Goal: Task Accomplishment & Management: Use online tool/utility

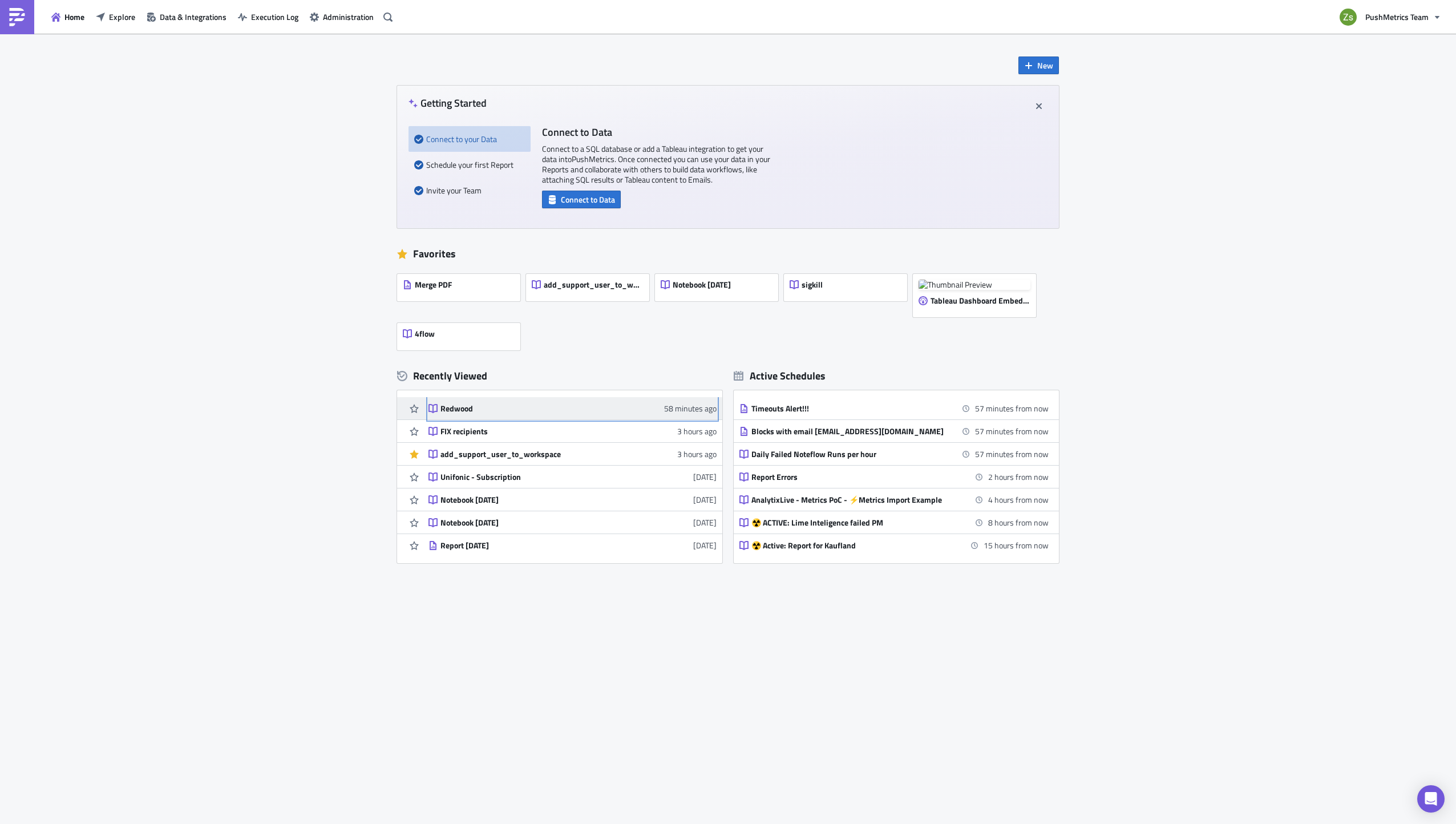
click at [544, 410] on div "Redwood" at bounding box center [540, 408] width 200 height 11
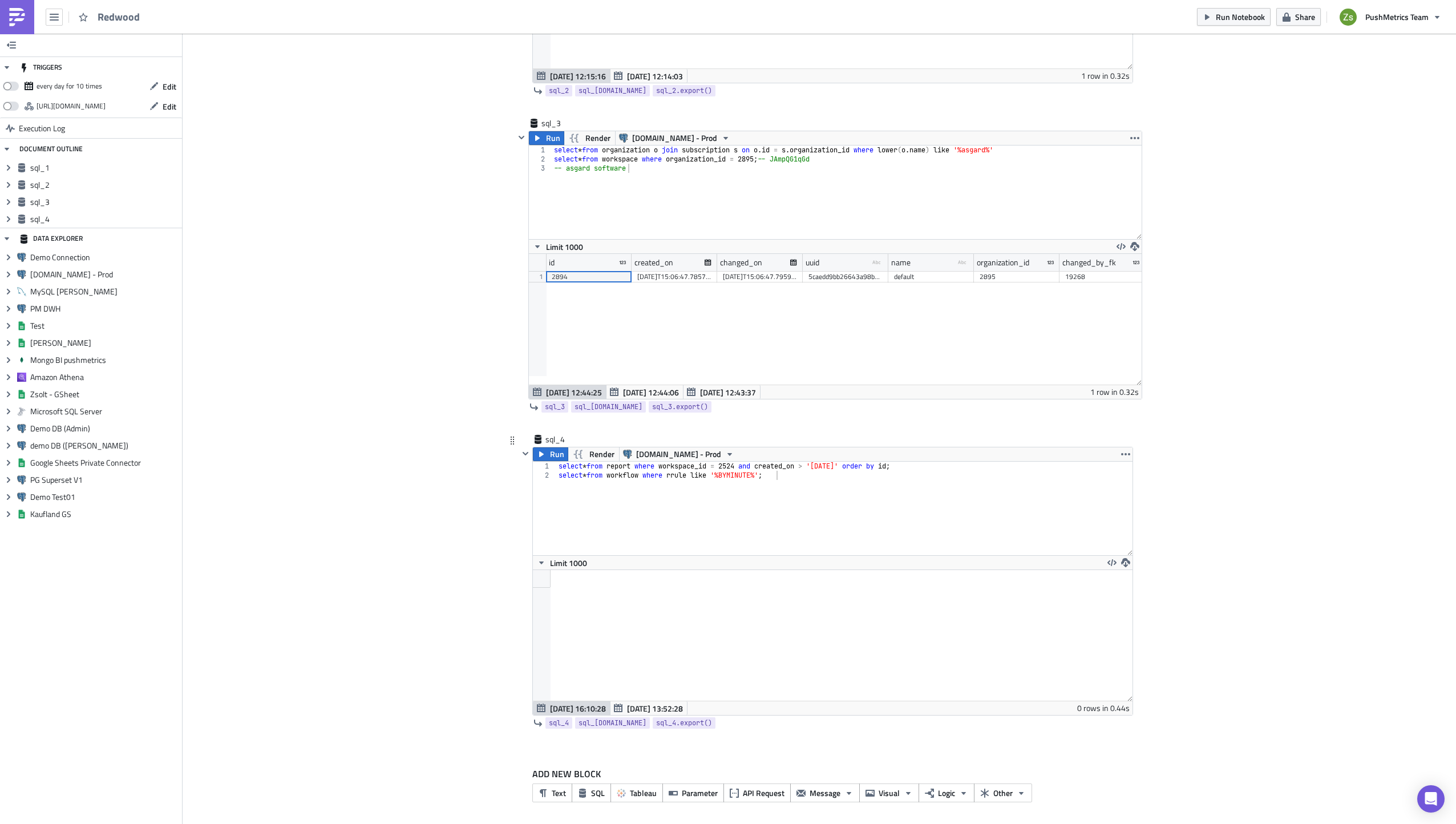
scroll to position [647, 0]
type textarea "select * from workflow where rrule like '%BYMINUTE%';"
click at [856, 538] on div "select * from report where workspace_id = 2524 and created_on > '[DATE]' order …" at bounding box center [844, 514] width 576 height 112
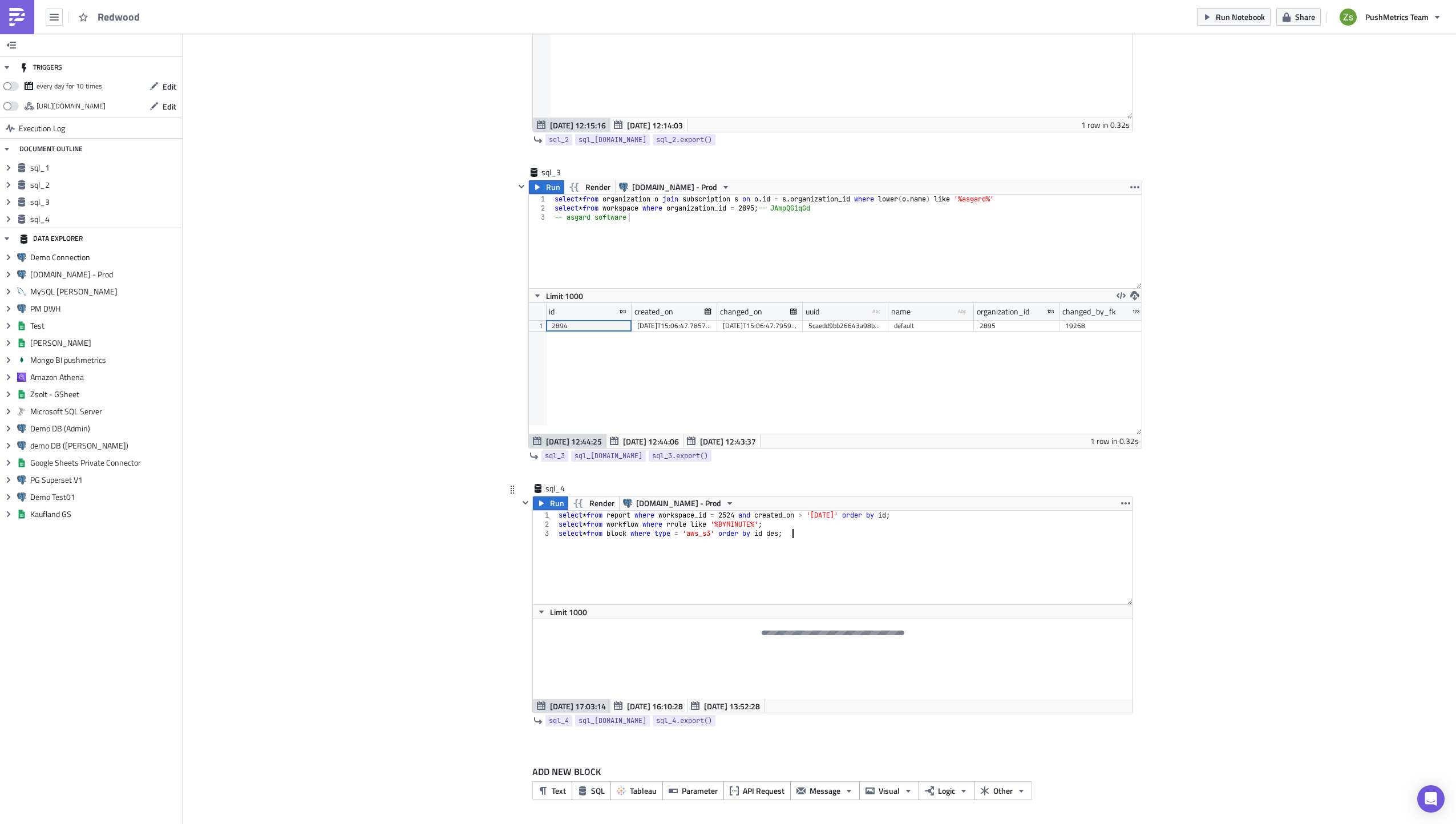
scroll to position [0, 19]
type textarea "select * from block where type = 'aws_s3' order by id desc;"
click at [711, 534] on div "select * from report where workspace_id = 2524 and created_on > '[DATE]' order …" at bounding box center [844, 557] width 576 height 94
click at [711, 534] on div "select * from report where workspace_id = 2524 and created_on > '[DATE]' order …" at bounding box center [844, 566] width 576 height 112
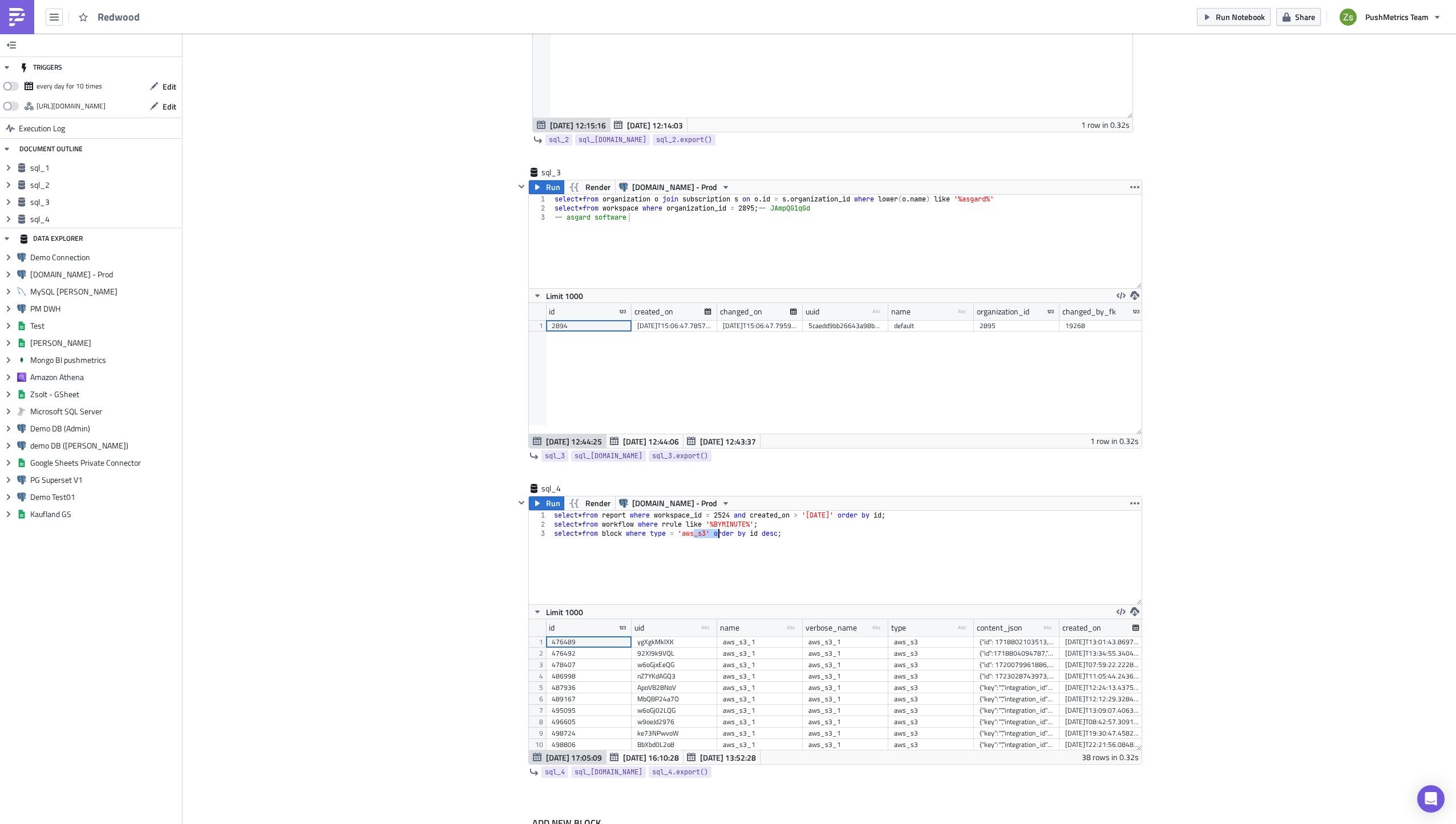
scroll to position [131, 613]
click at [1022, 640] on div "{"id": 1718802103513, "key": "/blabla", "show": true, "value": "", "attachments…" at bounding box center [1017, 641] width 75 height 11
click at [908, 567] on div "select * from report where workspace_id = 2524 and created_on > '[DATE]' order …" at bounding box center [847, 566] width 590 height 112
paste textarea "{"id": 1718802103513, "key": "/blabla", "show": true, "value": "", "attachments…"
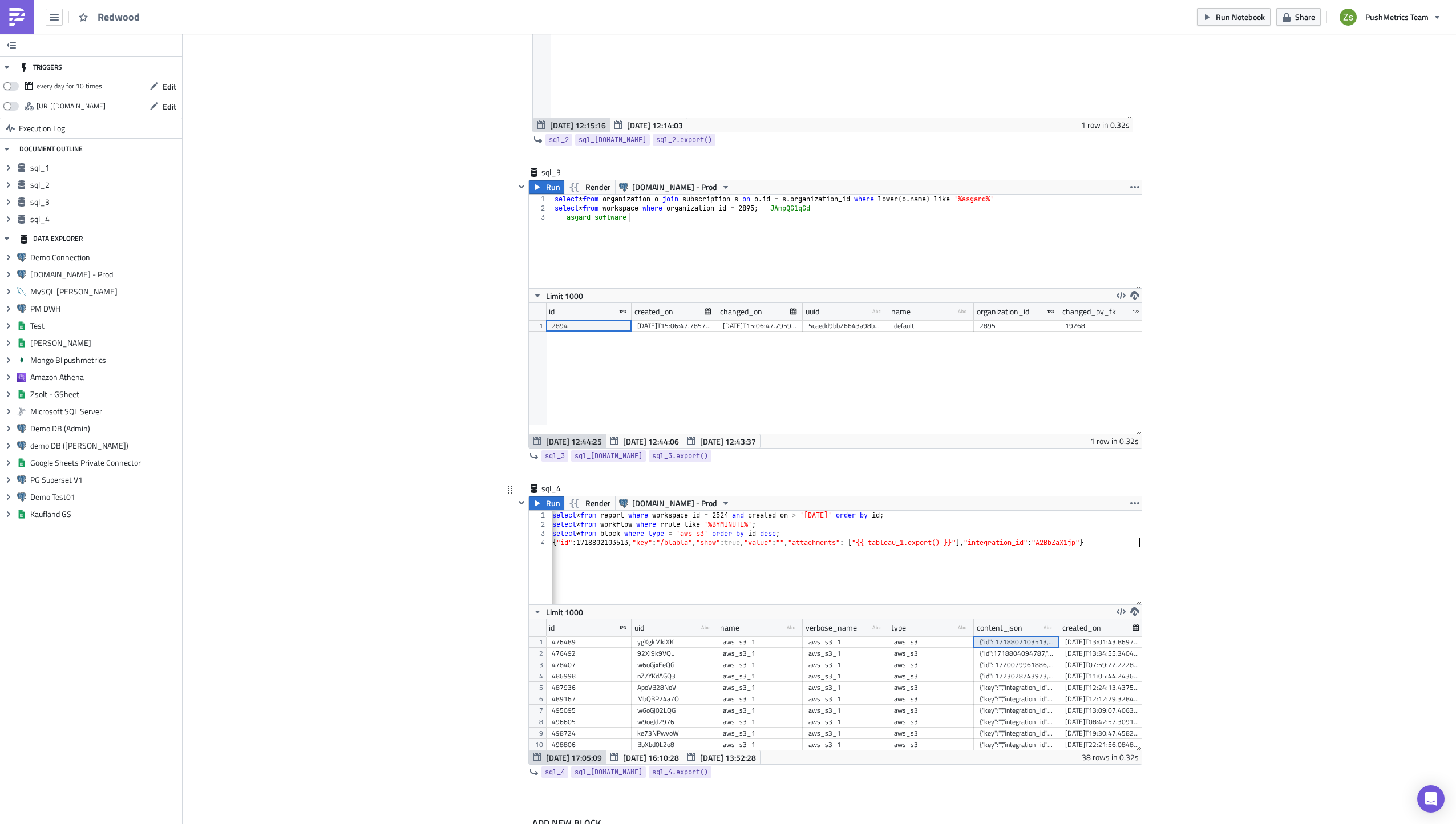
scroll to position [0, 2]
type textarea "{"id": 1718802103513, "key": "/blabla", "show": true, "value": "", "attachments…"
click at [998, 659] on div "{"id":1718804094787,"key":"","show":true,"value":"","attachments":["{{ tableau_…" at bounding box center [1017, 653] width 75 height 11
click at [937, 570] on div "select * from report where workspace_id = 2524 and created_on > '[DATE]' order …" at bounding box center [845, 562] width 592 height 103
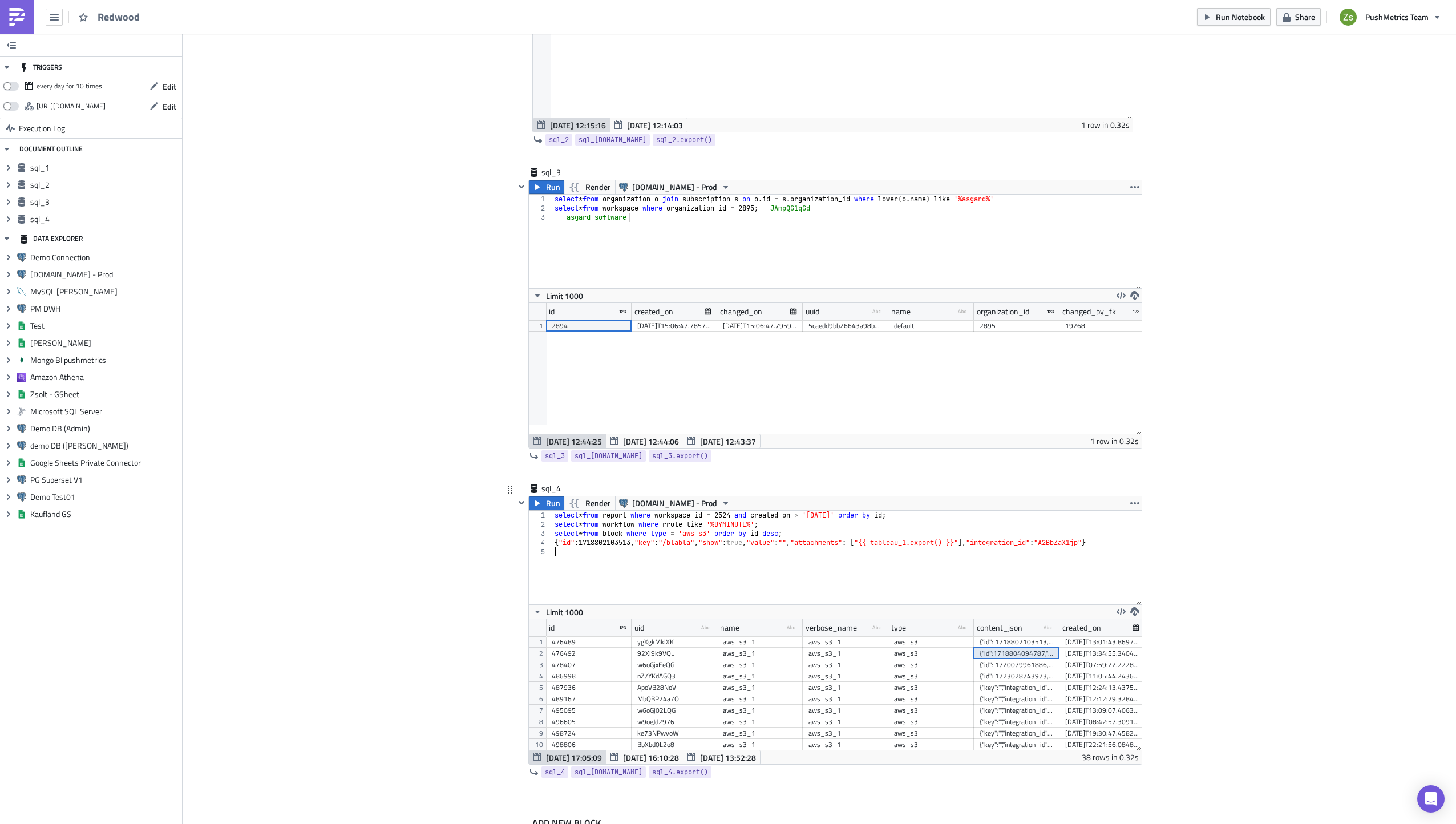
paste textarea "{"id":1718804094787,"key":"","show":true,"value":"","attachments":["{{ tableau_…"
type textarea "{"id":1718804094787,"key":"","show":true,"value":"","attachments":["{{ tableau_…"
click at [1000, 664] on div "{"id": 1720079961886, "key": "", "show": true, "value": "", "attachments": ["{{…" at bounding box center [1017, 664] width 75 height 11
click at [856, 566] on div "select * from report where workspace_id = 2524 and created_on > '[DATE]' order …" at bounding box center [969, 562] width 835 height 103
paste textarea "{"id": 1720079961886, "key": "", "show": true, "value": "", "attachments": ["{{…"
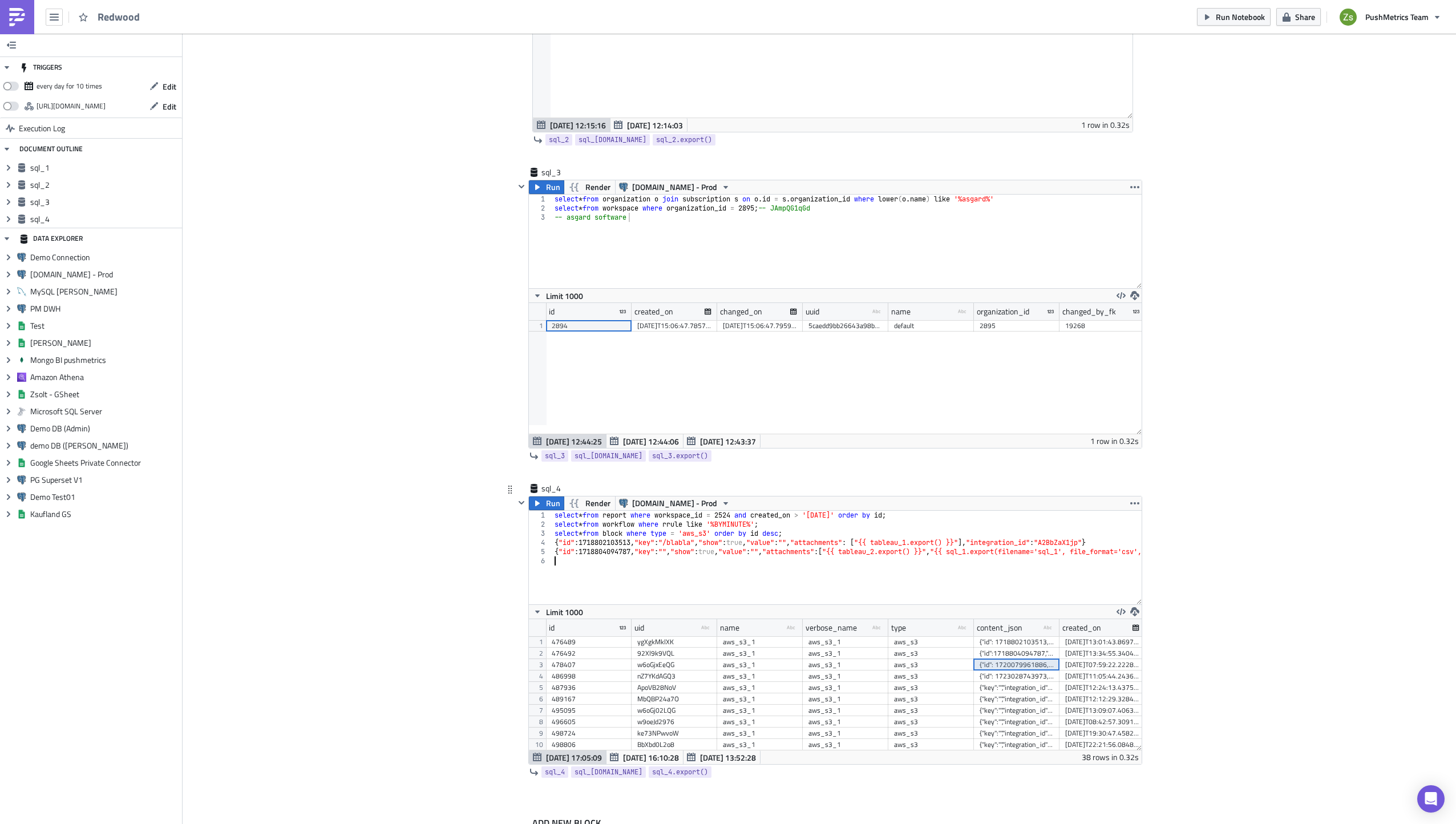
type textarea "{"id": 1720079961886, "key": "", "show": true, "value": "", "attachments": ["{{…"
type textarea "{"id":1718804094787,"key":"","show":true,"value":"","attachments":["{{ tableau_…"
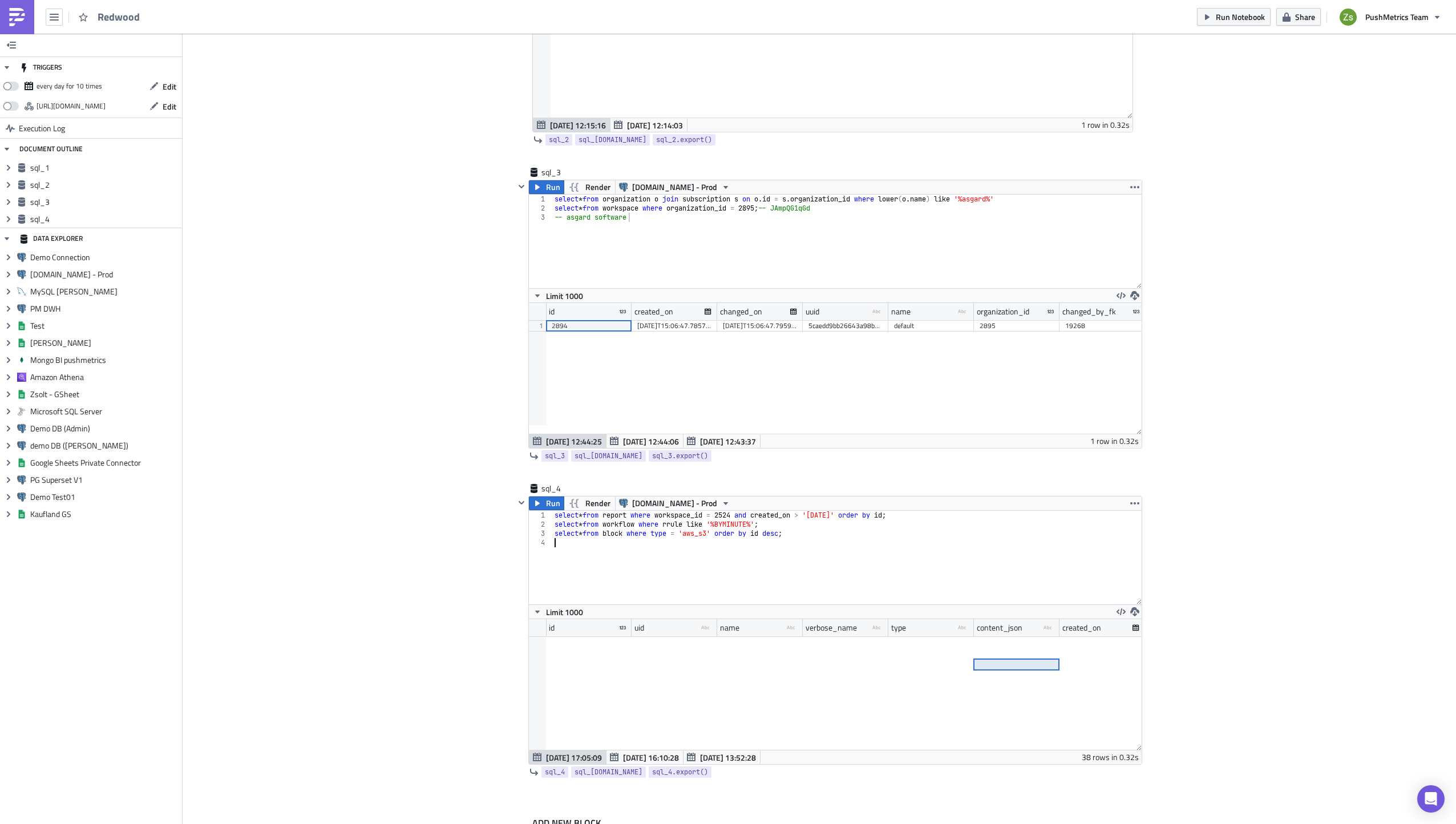
scroll to position [329, 0]
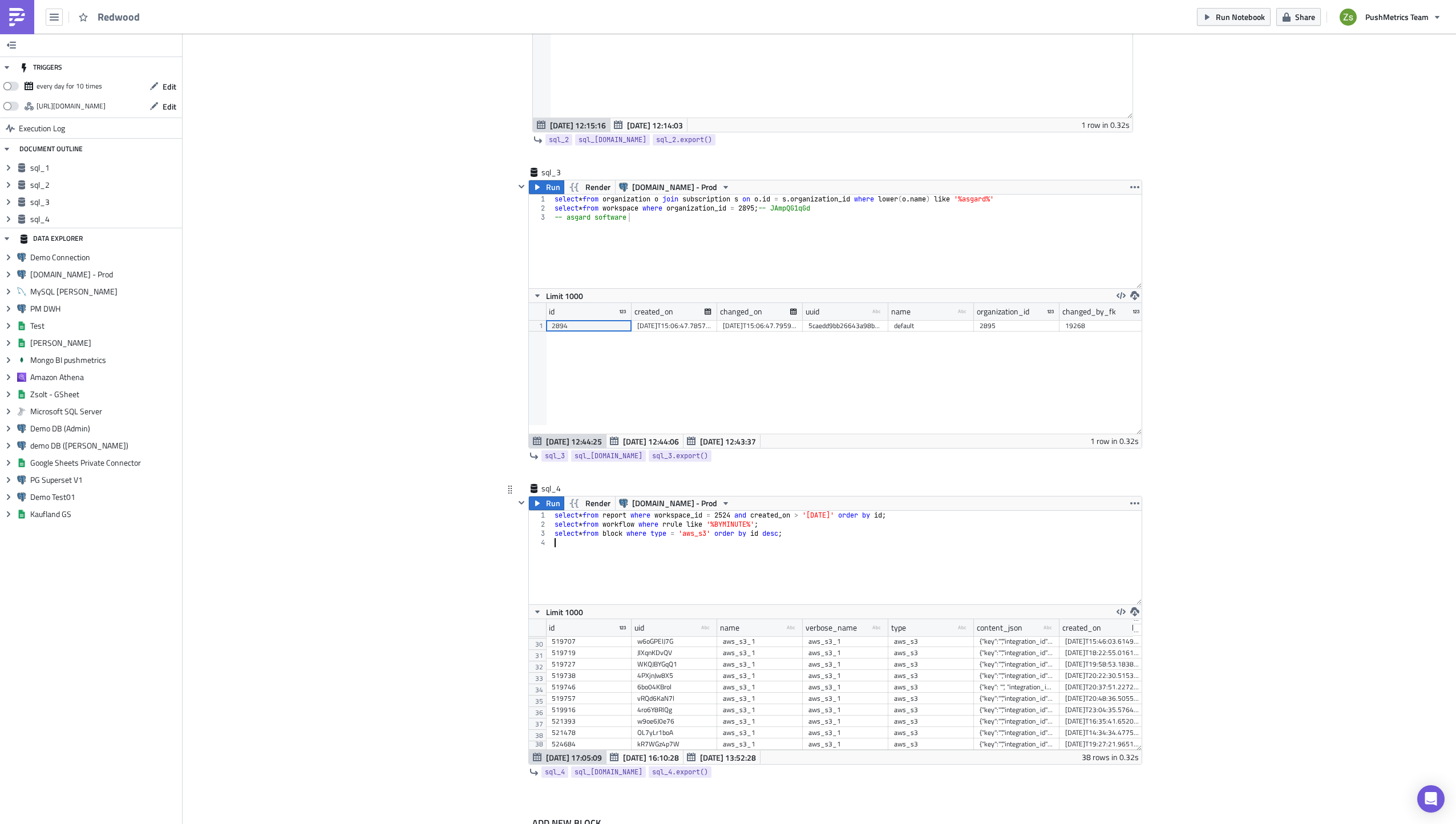
click at [1032, 738] on div "{"key":"","integration_id":null,"id":1758569241458,"show":true,"attachments":["…" at bounding box center [1017, 744] width 75 height 11
click at [850, 565] on div "select * from report where workspace_id = 2524 and created_on > '[DATE]' order …" at bounding box center [847, 566] width 590 height 112
paste textarea "{"key":"","integration_id":null,"id":1758569241458,"show":true,"attachments":["…"
click at [1017, 738] on div "{"key":"","integration_id":null,"id":1758569241458,"show":true,"attachments":["…" at bounding box center [1017, 744] width 75 height 11
click at [1017, 726] on div "{"key":"","integration_id":null,"id":1754404460903,"show":true}" at bounding box center [1017, 732] width 75 height 11
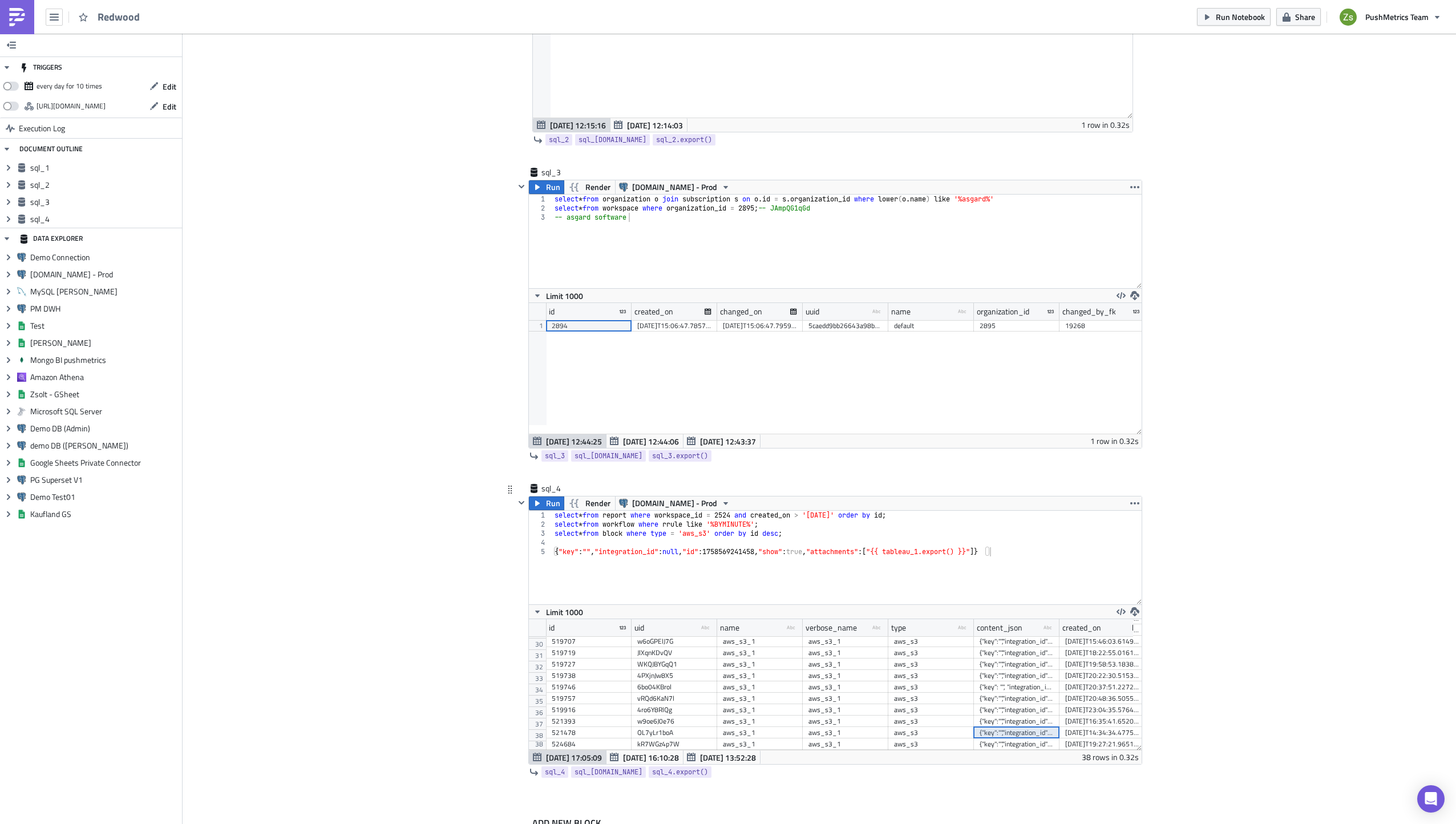
click at [889, 589] on div "select * from report where workspace_id = 2524 and created_on > '[DATE]' order …" at bounding box center [847, 566] width 590 height 112
paste textarea "{"key":"","integration_id":null,"id":1754404460903,"show":true}"
type textarea "{"key":"","integration_id":null,"id":1758569241458,"show":true,"attachments":["…"
paste textarea "{"key":"","integration_id":null,"id":1754404460903,"show":true}"
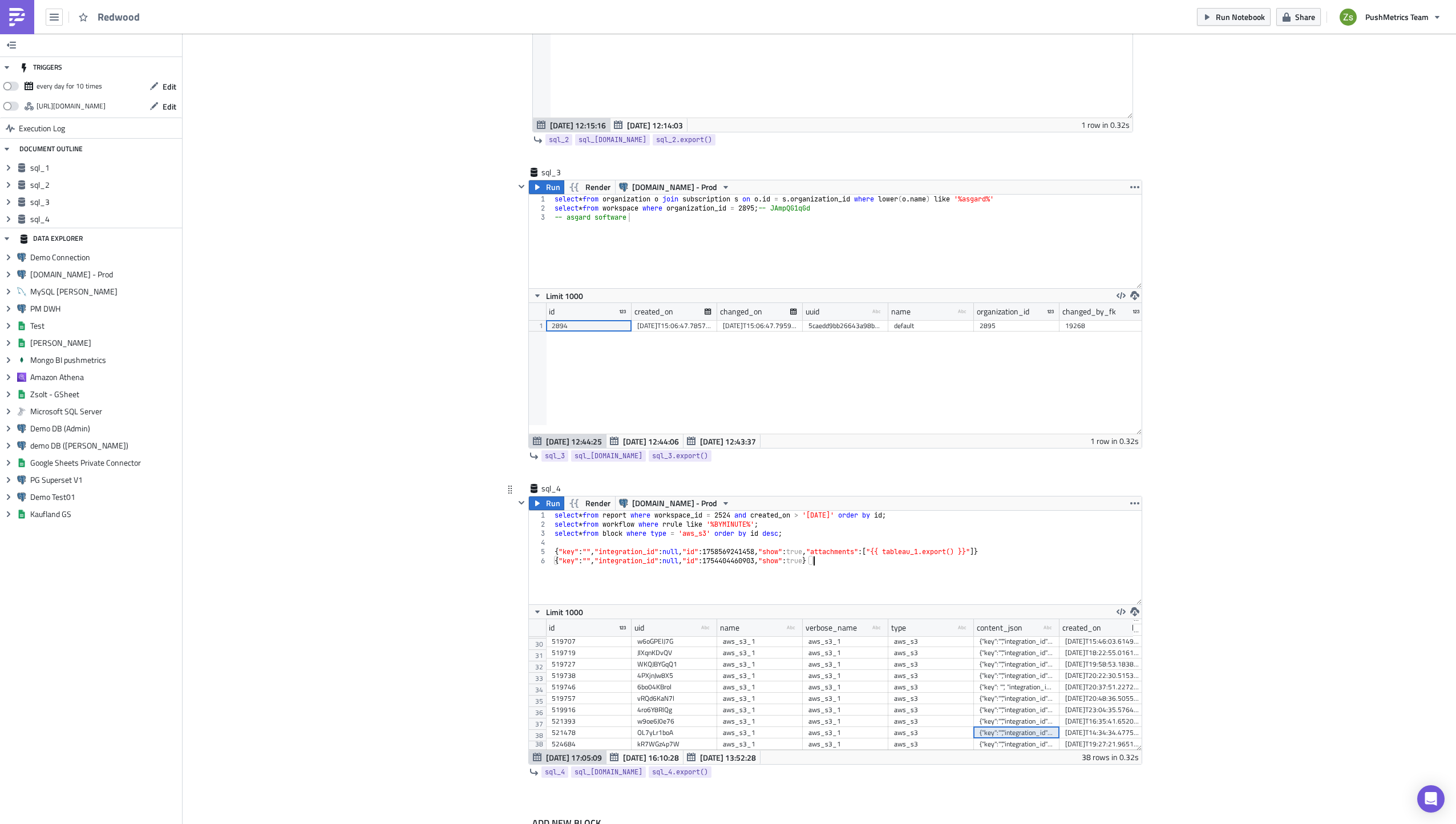
type textarea "{"key":"","integration_id":null,"id":1754404460903,"show":true}"
click at [997, 715] on div "{"key":"","integration_id":null,"id":1754325340878,"show":true,"attachments":["…" at bounding box center [1017, 721] width 75 height 11
click at [908, 581] on div "select * from report where workspace_id = 2524 and created_on > '[DATE]' order …" at bounding box center [847, 566] width 590 height 112
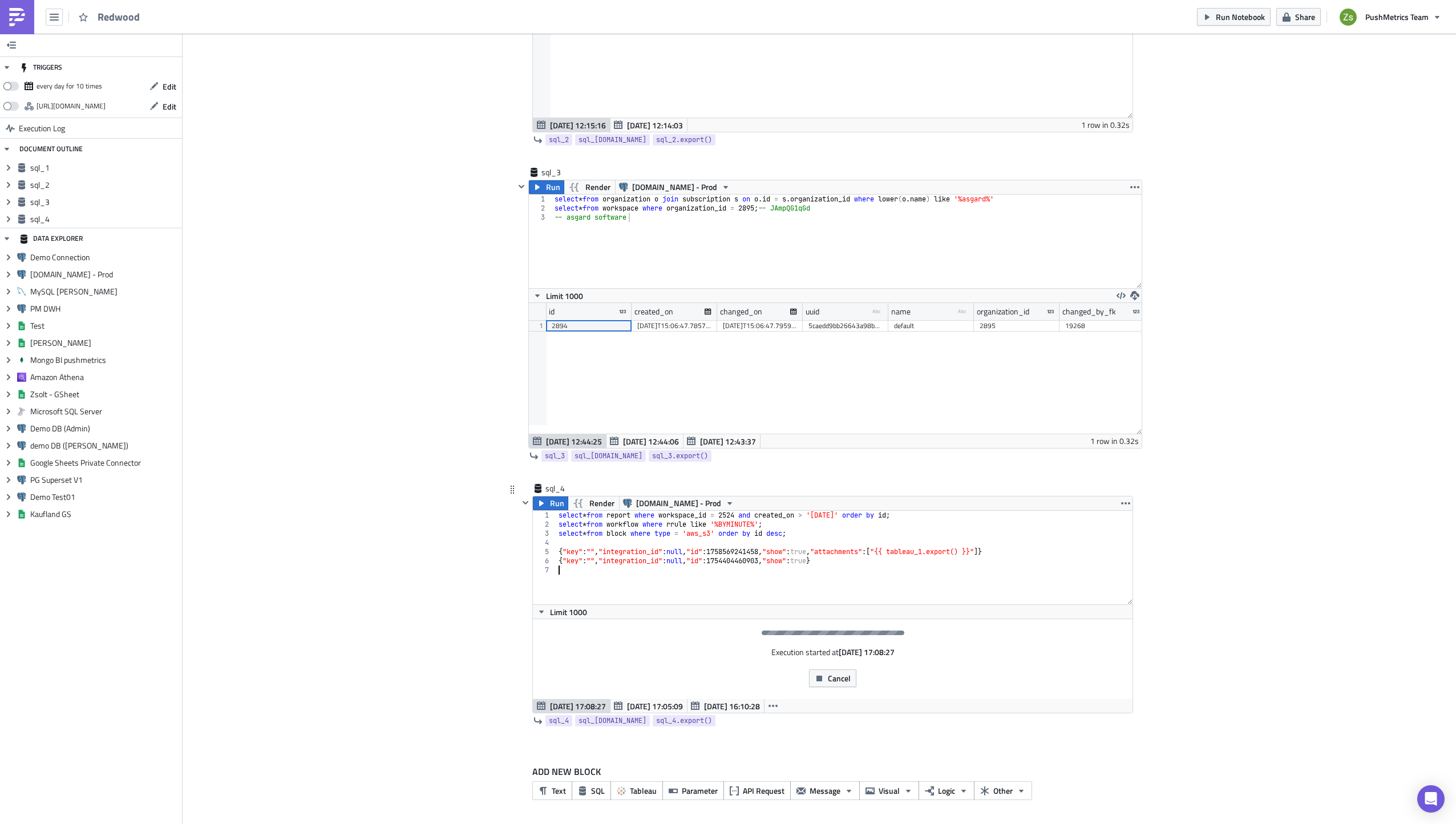
paste textarea "{"key":"","integration_id":null,"id":1754325340878,"show":true,"attachments":["…"
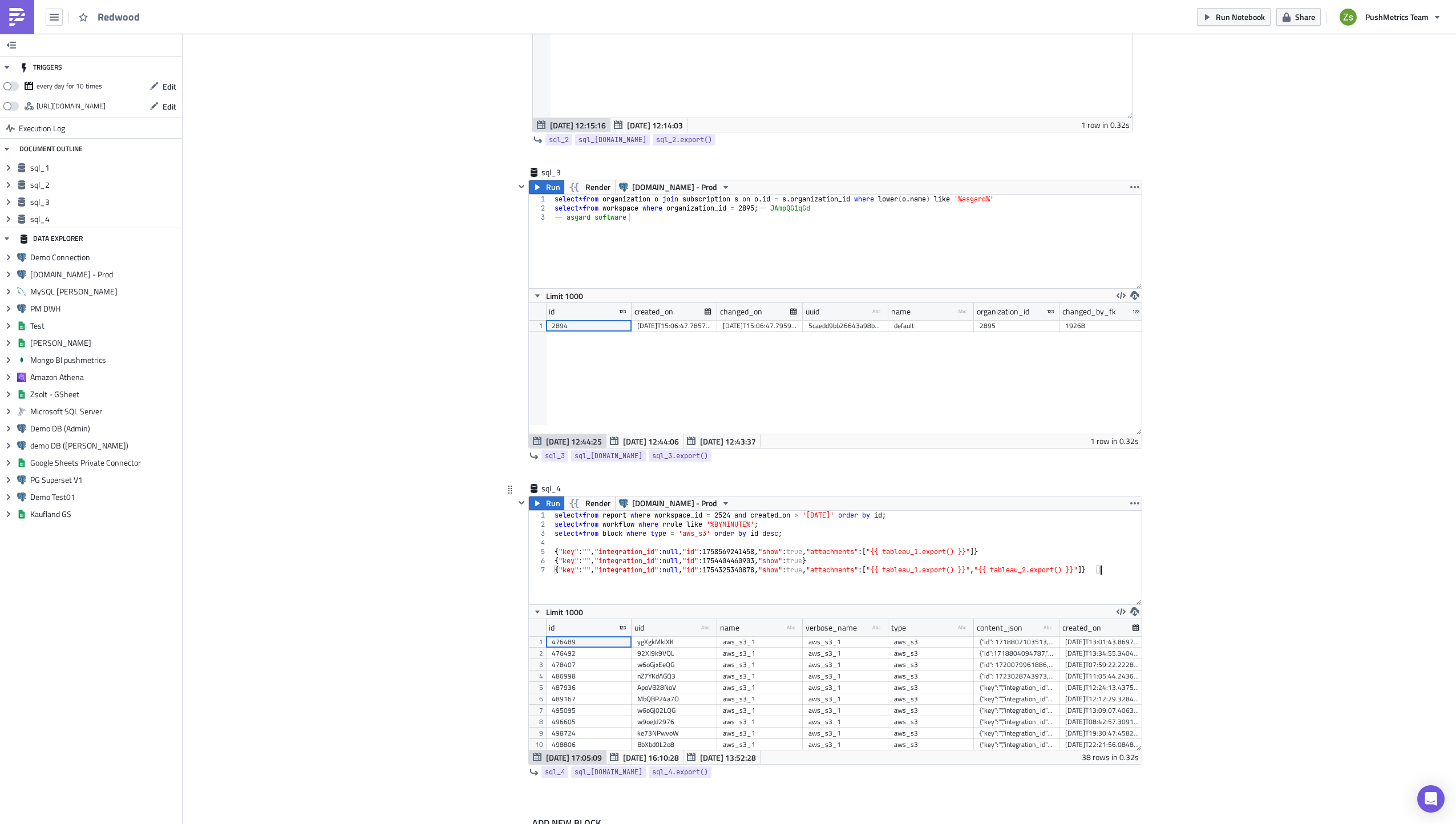
scroll to position [131, 613]
type textarea "{"key":"","integration_id":null,"id":1754325340878,"show":true,"attachments":["…"
click at [1026, 676] on div "{"id": 1723028743973, "key": "", "show": true, "value": "", "attachments": ["{{…" at bounding box center [1017, 676] width 75 height 11
click at [954, 598] on div "select * from report where workspace_id = 2524 and created_on > '[DATE]' order …" at bounding box center [847, 566] width 590 height 112
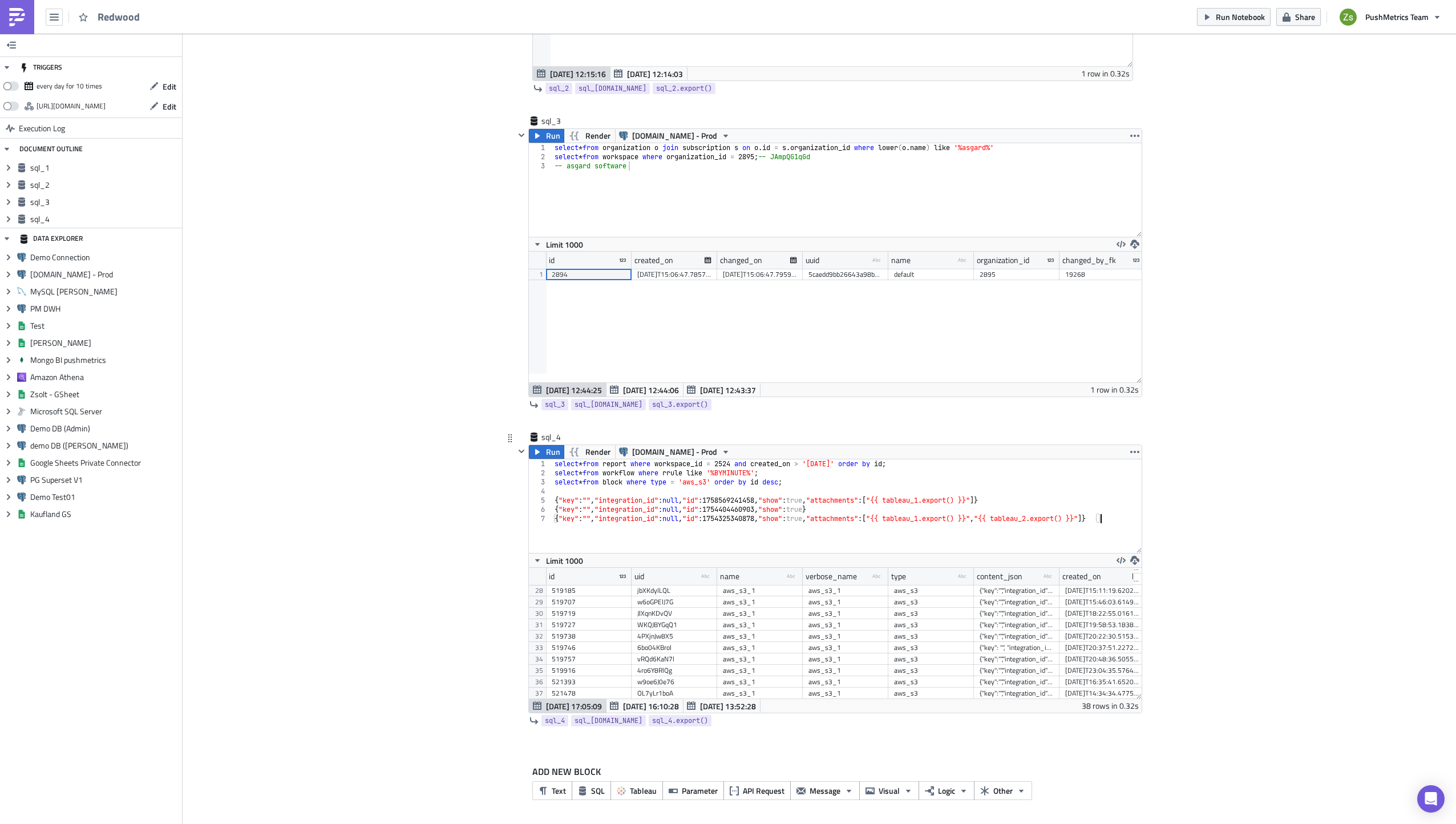
scroll to position [329, 0]
drag, startPoint x: 1007, startPoint y: 650, endPoint x: 1003, endPoint y: 598, distance: 52.2
click at [1003, 265] on div "518685 jbXKdDA0QL aws_s3_1 aws_s3_1 aws_s3 {"key":"","integration_id":"A2BbZaX1…" at bounding box center [1016, 265] width 942 height 0
click at [928, 539] on div "select * from report where workspace_id = 2524 and created_on > '[DATE]' order …" at bounding box center [847, 514] width 590 height 112
paste textarea "{"key":"","integration_id":null,"id":1751497475560,"show":true,"attachments":["…"
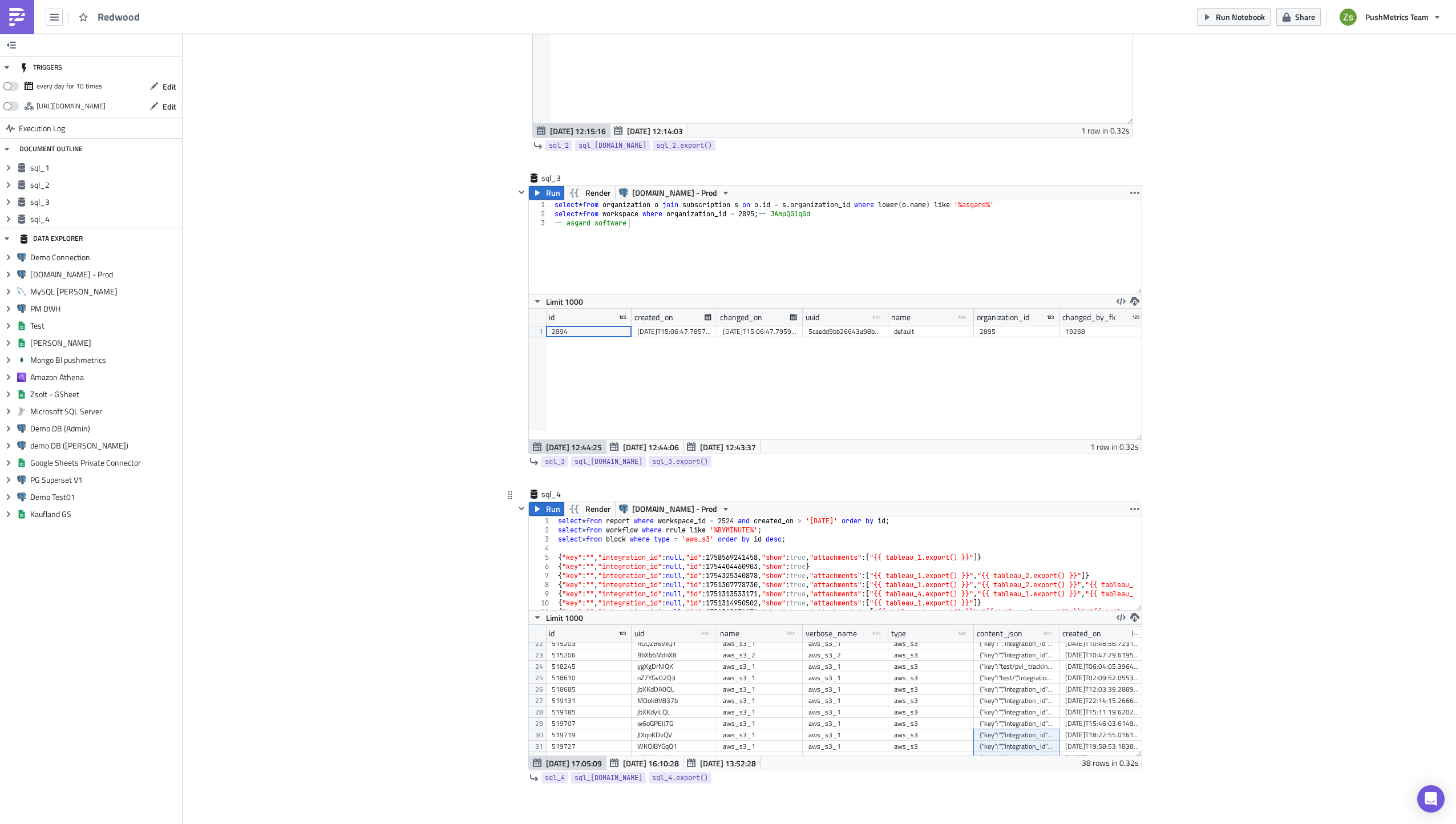
scroll to position [0, 0]
click at [1020, 629] on div "content_json type-text Created with Sketch." at bounding box center [1017, 634] width 86 height 17
type textarea "{"key":"","integration_id":null,"id":1754404460903,"show":true}"
click at [925, 570] on div "select * from report where workspace_id = 2524 and created_on > '[DATE]' order …" at bounding box center [967, 568] width 822 height 103
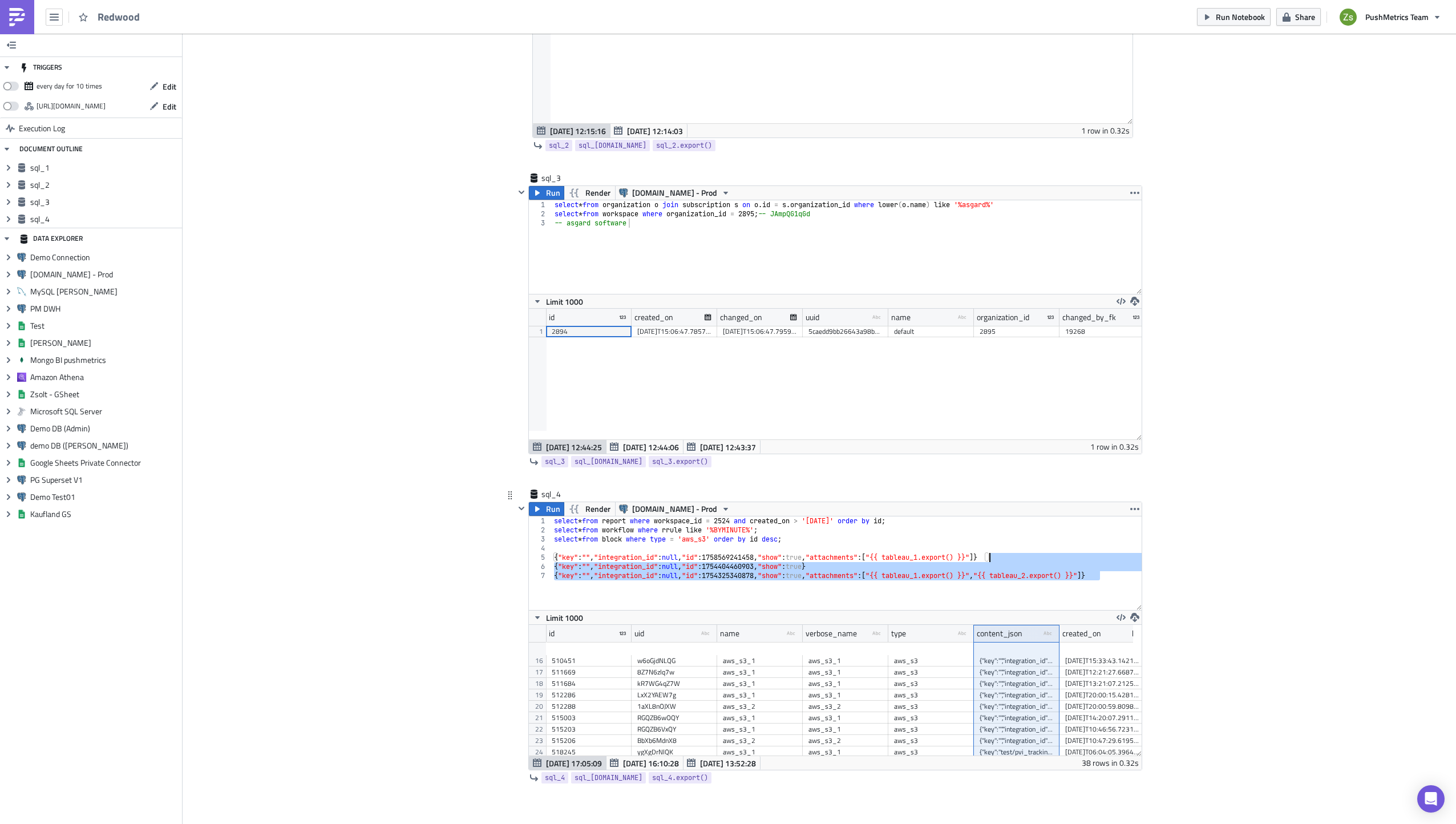
type textarea "{"key":"","integration_id":null,"id":1758569241458,"show":true,"attachments":["…"
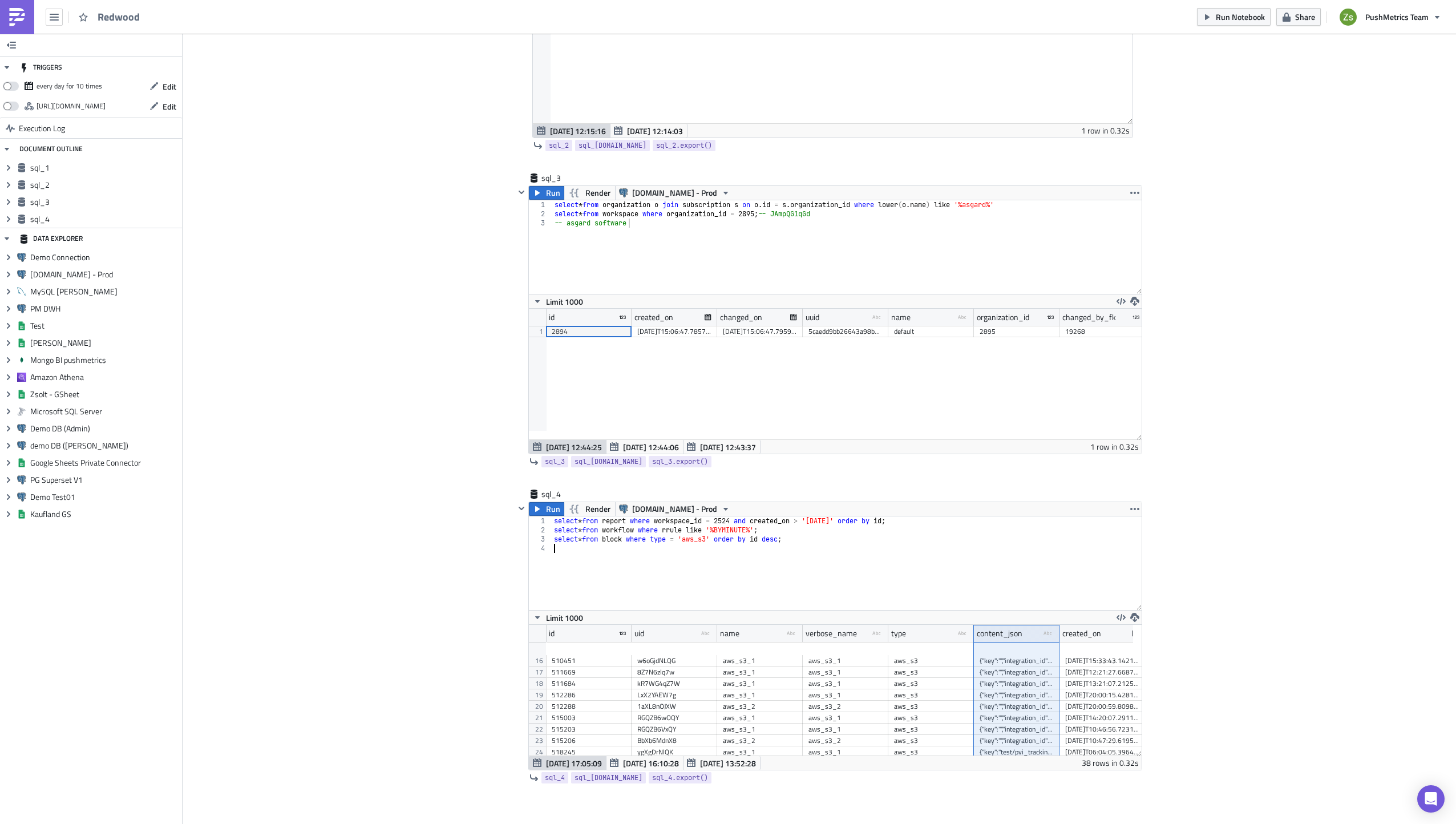
click at [7, 13] on link at bounding box center [17, 17] width 34 height 34
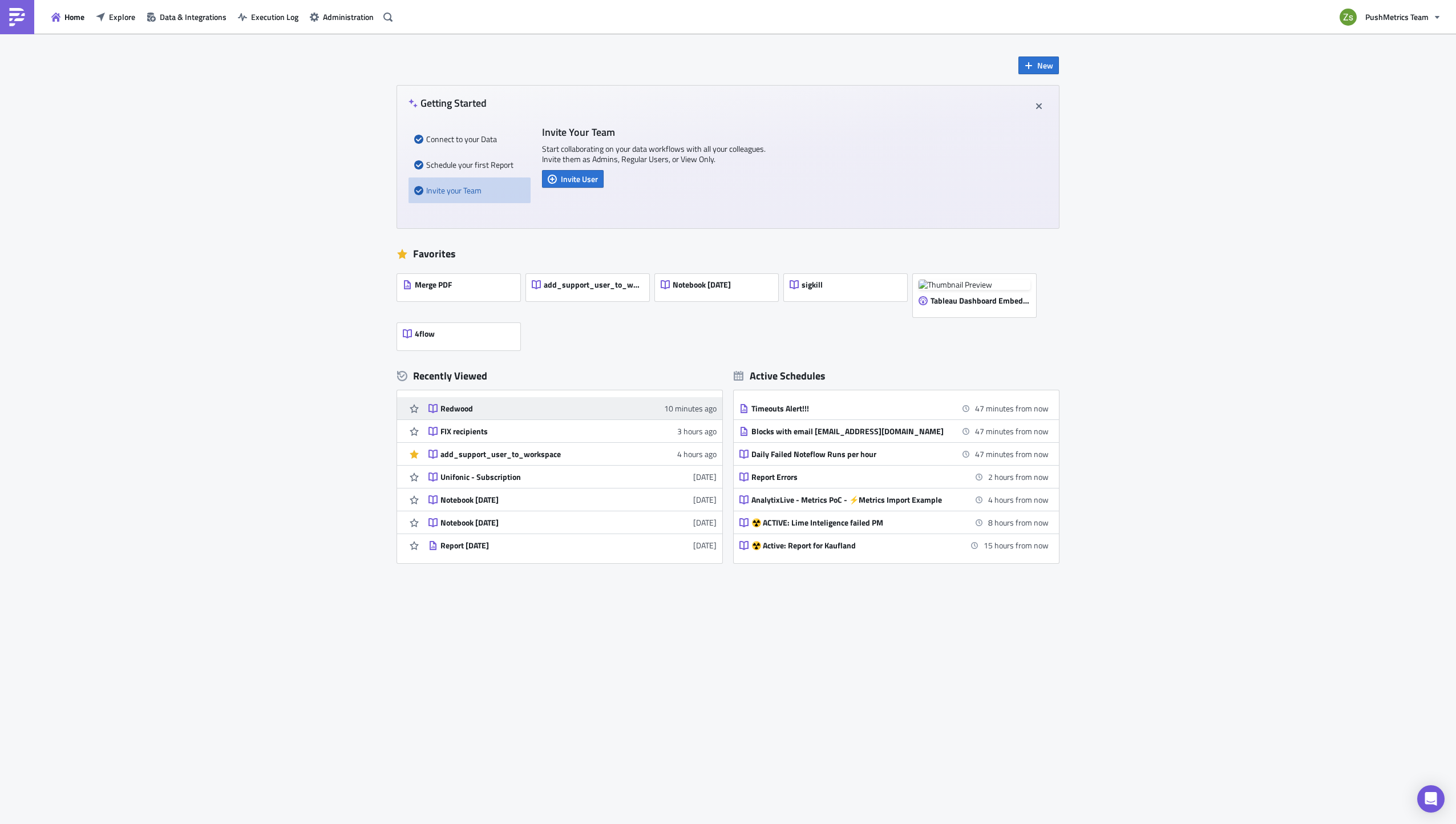
click at [602, 405] on div "Redwood" at bounding box center [540, 408] width 200 height 11
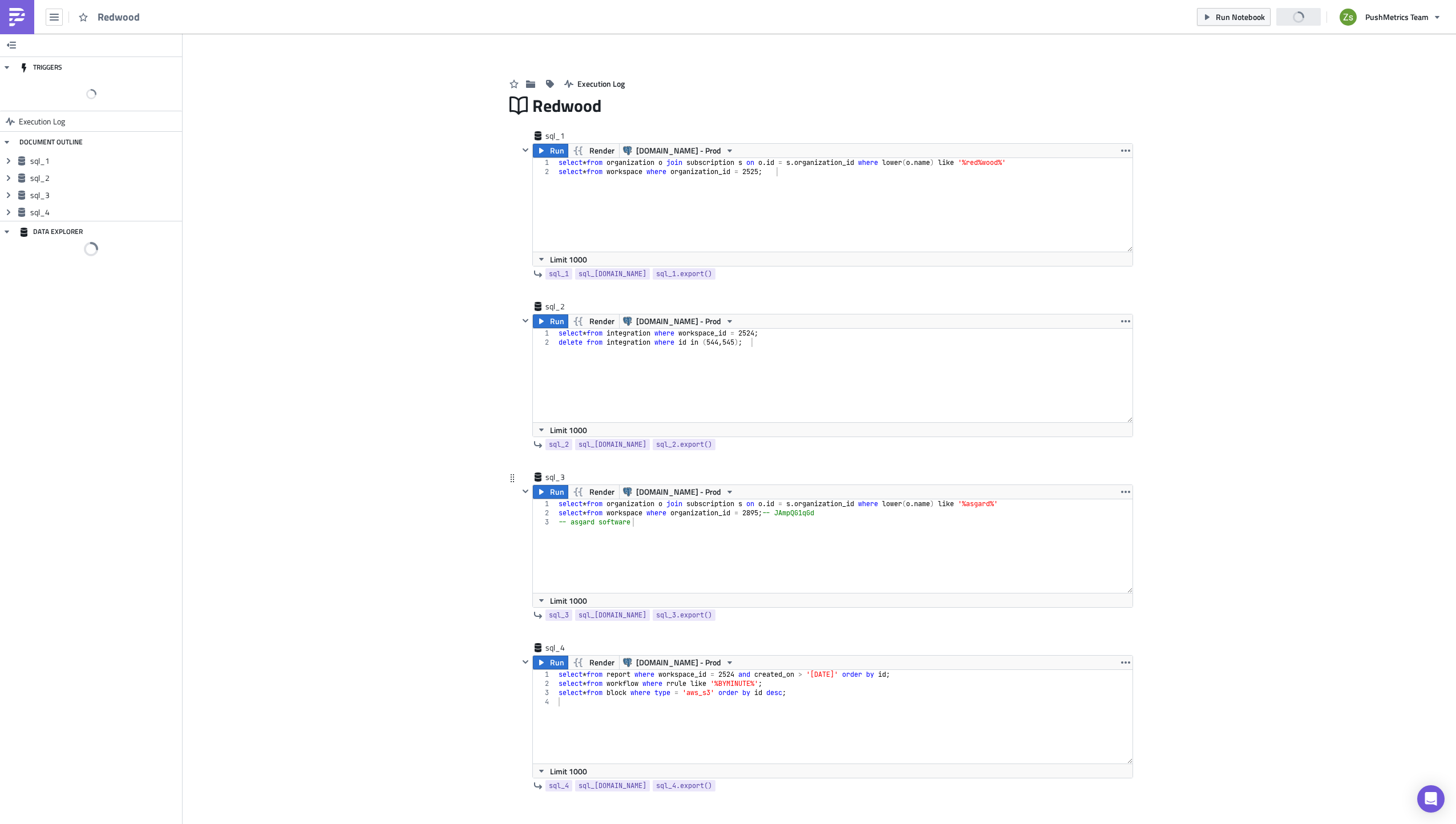
scroll to position [65, 0]
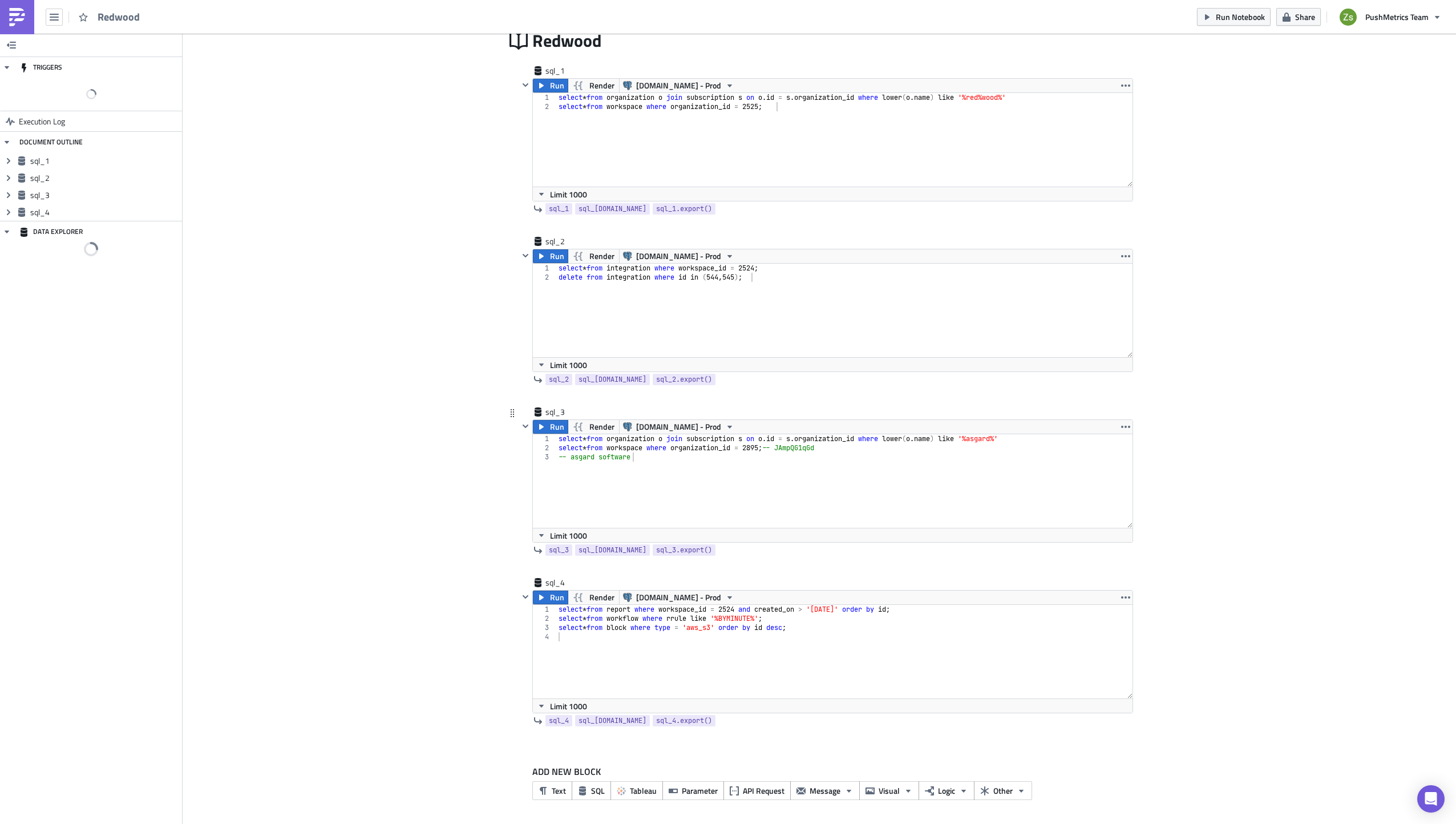
click at [832, 546] on div "select * from organization o join subscription s on o . id = s . organization_i…" at bounding box center [844, 489] width 576 height 112
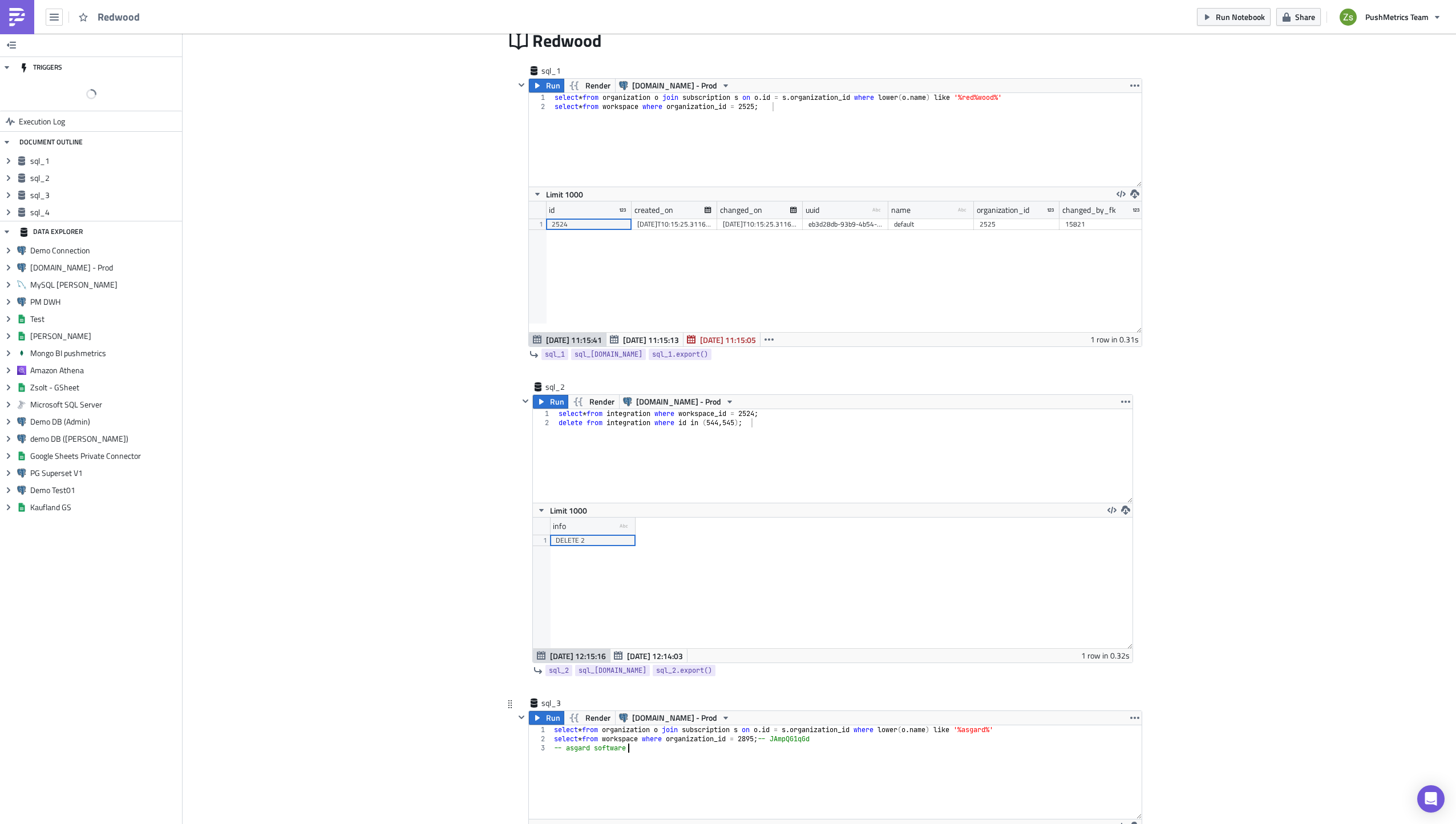
type textarea "-- asgard software"
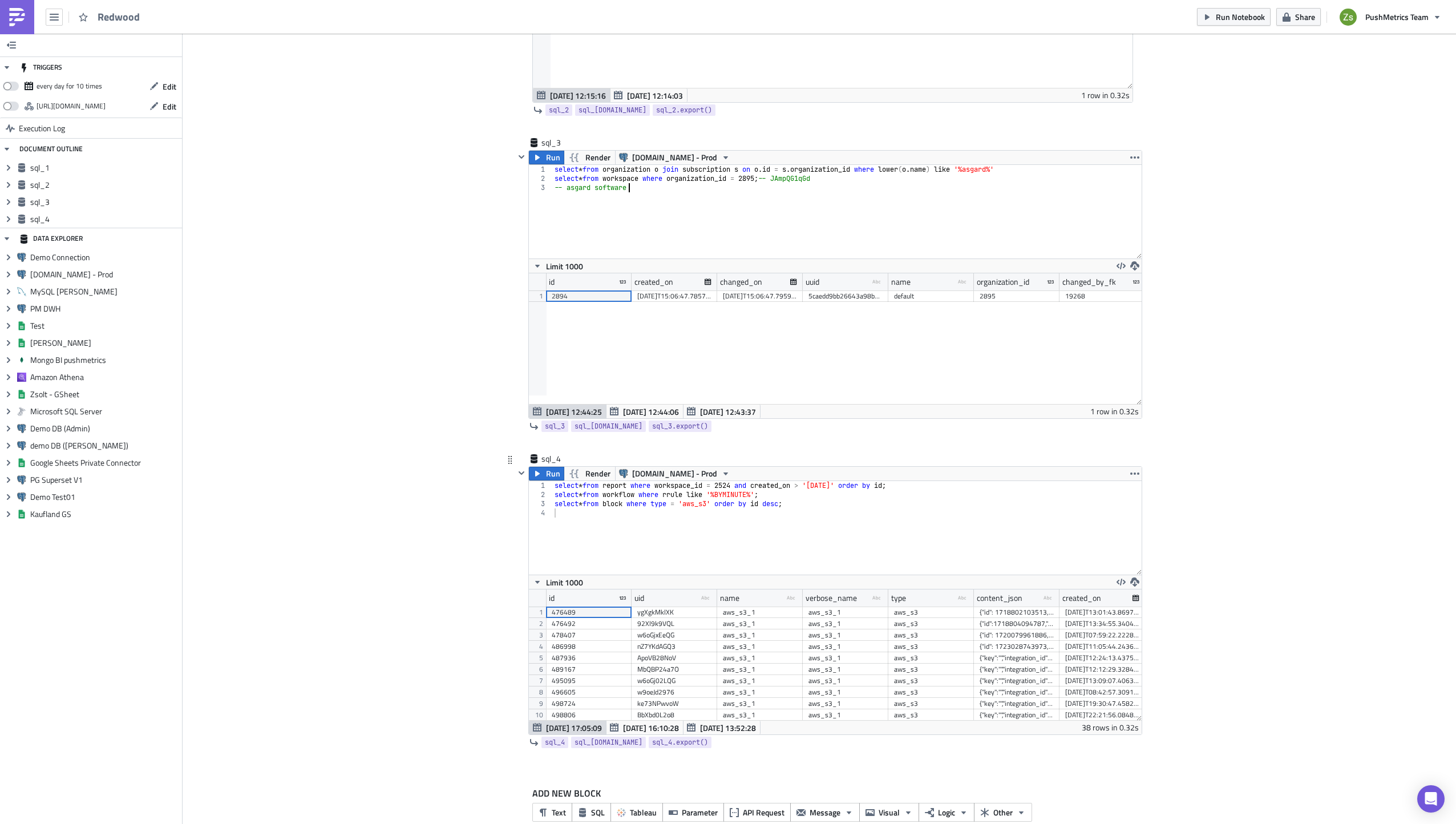
scroll to position [647, 0]
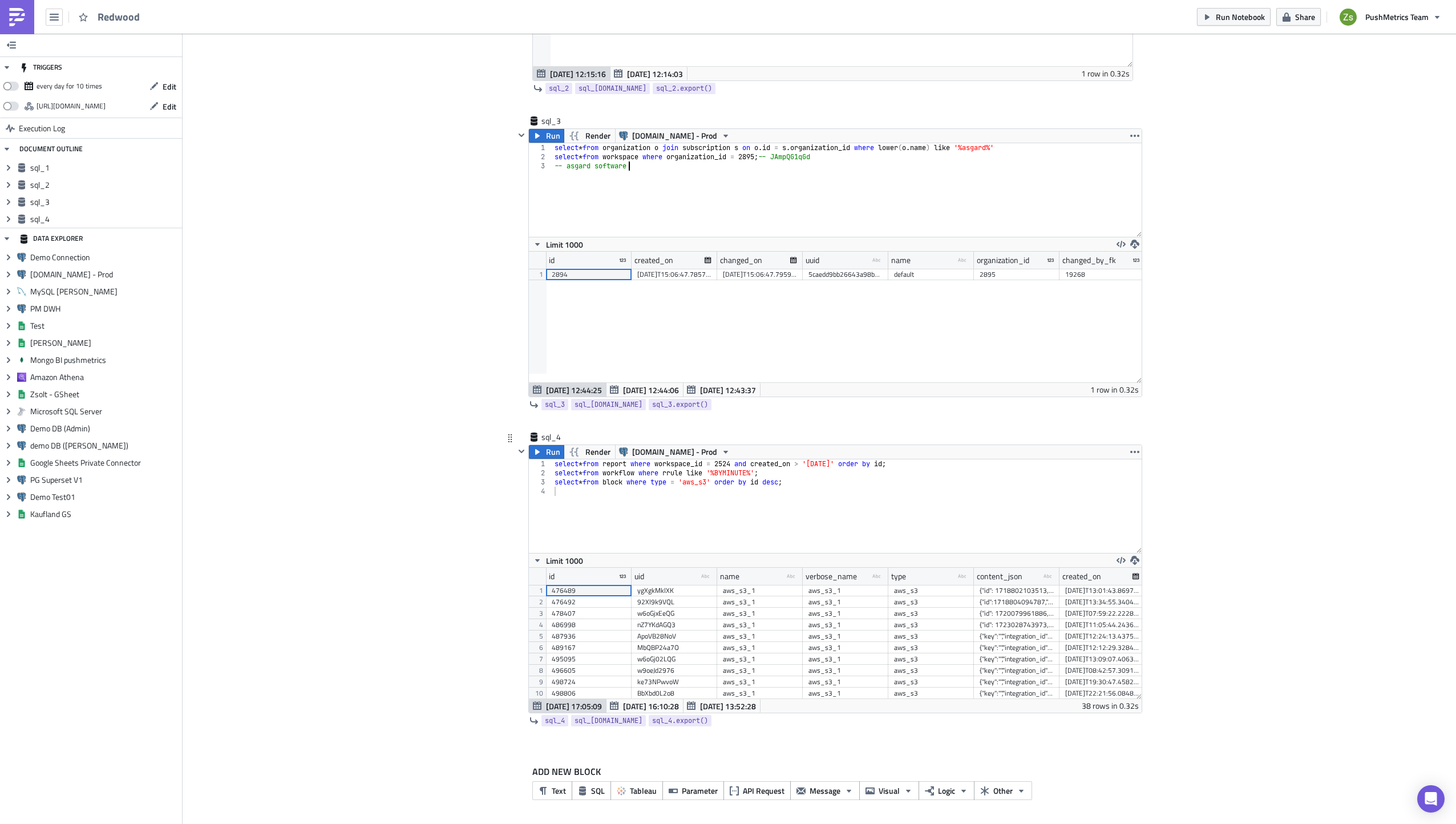
type textarea "select * from block where type = 'aws_s3' order by id desc;"
click at [844, 482] on div "select * from report where workspace_id = 2524 and created_on > '[DATE]' order …" at bounding box center [847, 514] width 590 height 112
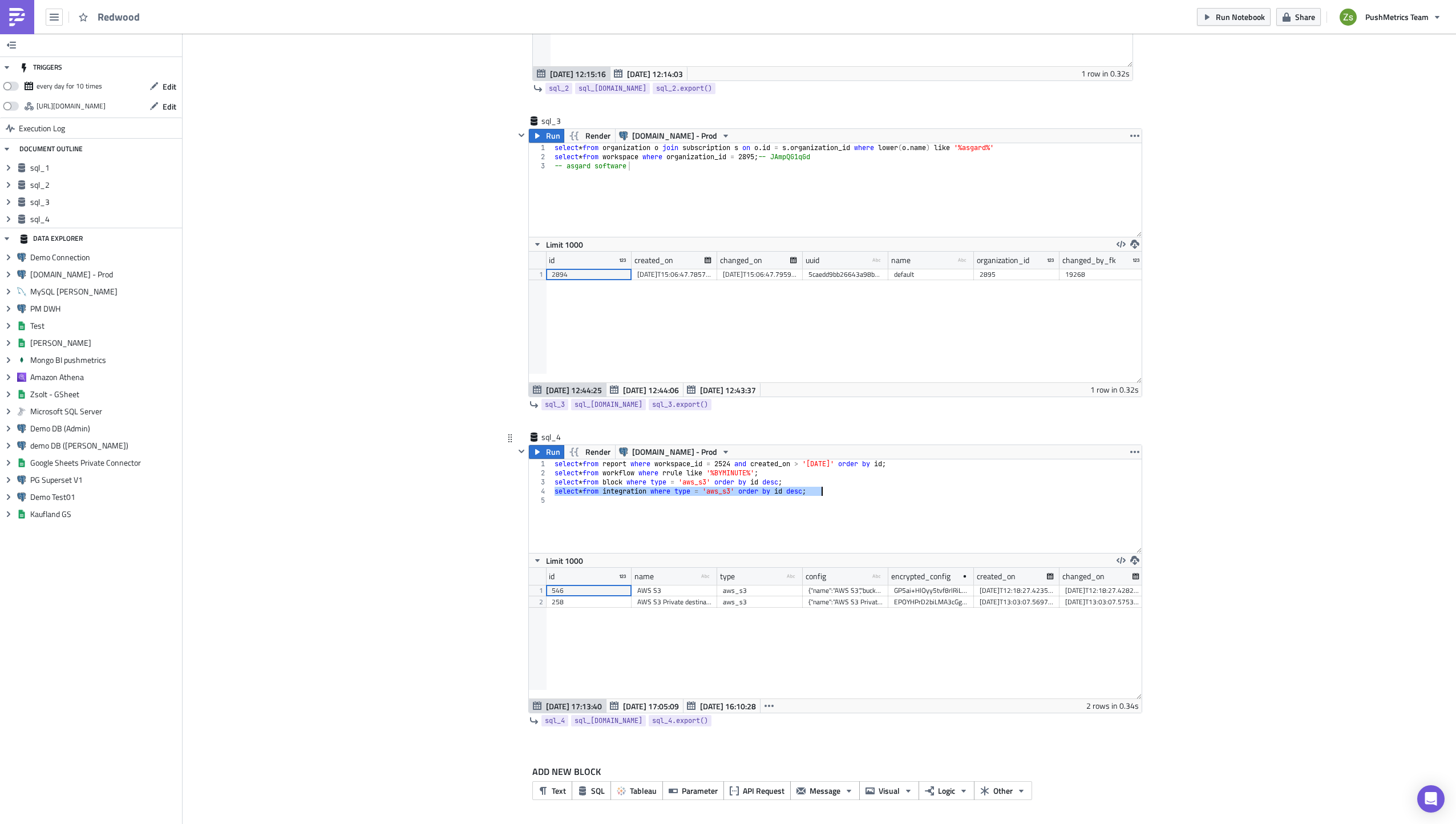
scroll to position [131, 613]
type textarea "select * from integration where type = 'aws_s3' order by id desc;"
click at [840, 587] on div "{"name":"AWS S3","bucket_name":"redwood-datasync","key":"[ENCRYPTION_KEY]","reg…" at bounding box center [846, 591] width 75 height 11
click at [882, 520] on div "select * from report where workspace_id = 2524 and created_on > '[DATE]' order …" at bounding box center [847, 514] width 590 height 112
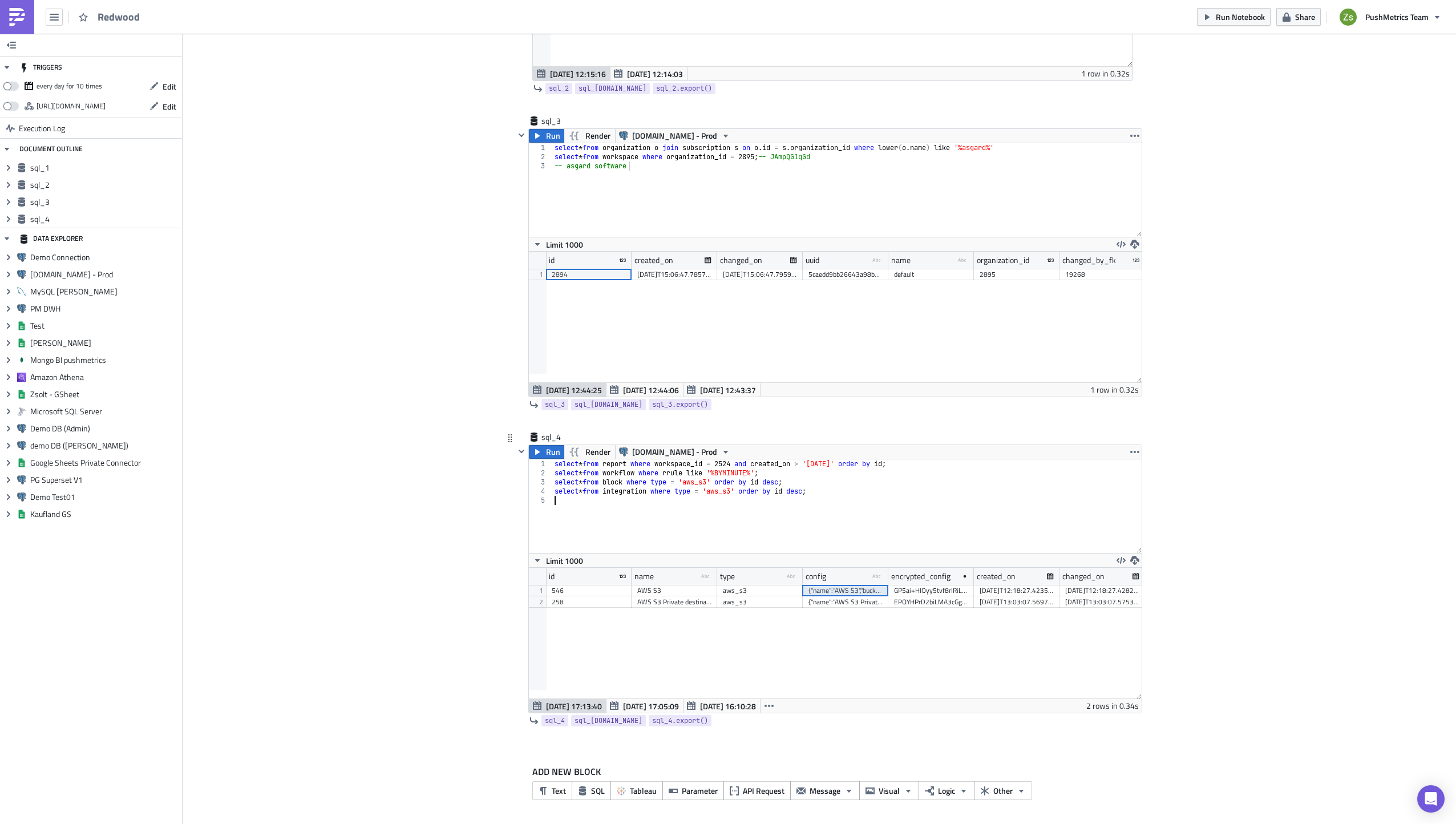
paste textarea "{"name":"AWS S3","bucket_name":"redwood-datasync","key":"[ENCRYPTION_KEY]","reg…"
type textarea "{"name":"AWS S3","bucket_name":"redwood-datasync","key":"[ENCRYPTION_KEY]","reg…"
click at [869, 602] on div "{"name":"AWS S3 Private destination","bucket_name":"test-private-bucket-pm","ke…" at bounding box center [846, 602] width 75 height 11
click at [924, 525] on div "select * from report where workspace_id = 2524 and created_on > '[DATE]' order …" at bounding box center [847, 514] width 590 height 112
paste textarea "{"name":"AWS S3 Private destination","bucket_name":"test-private-bucket-pm","ke…"
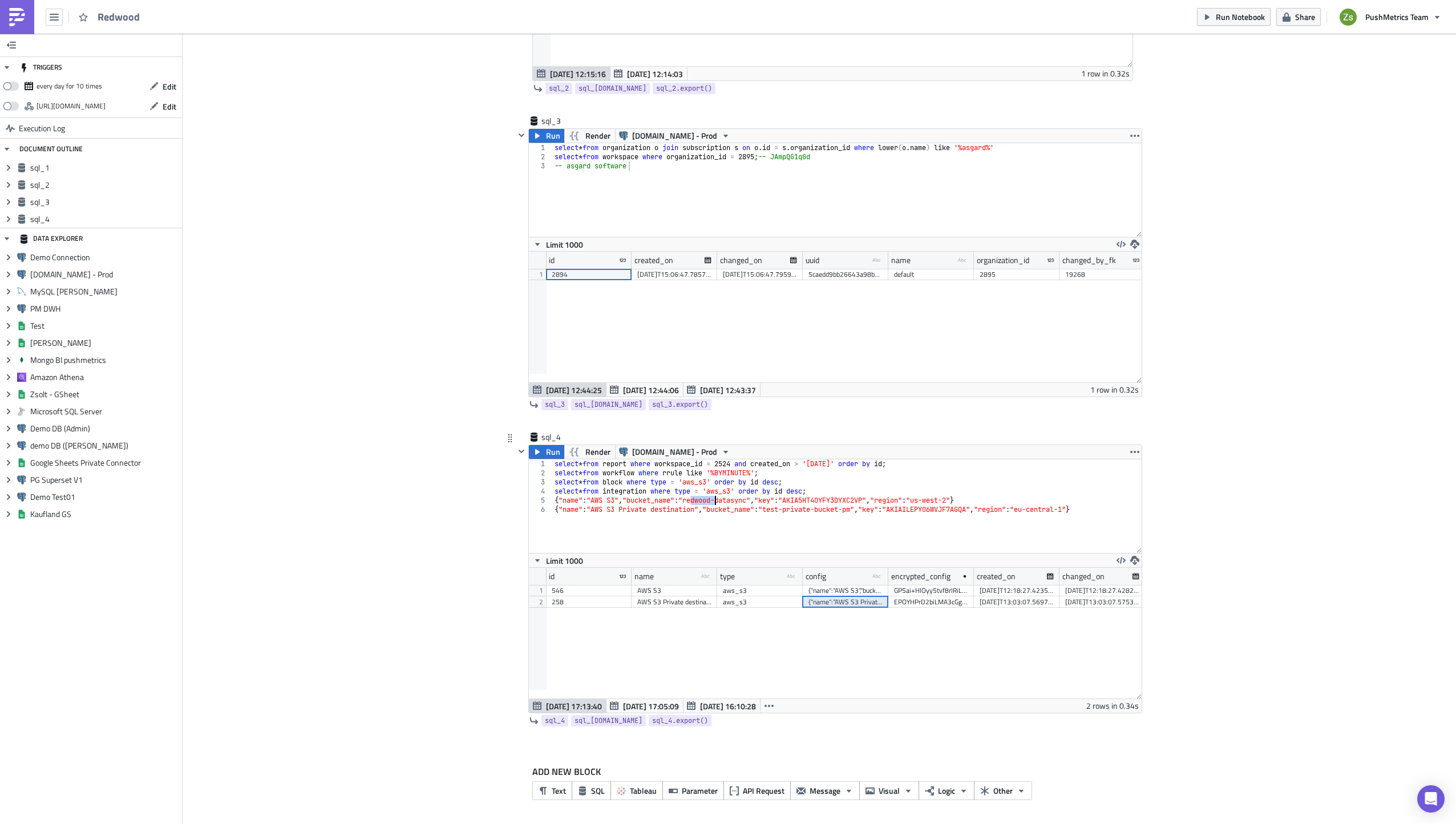
drag, startPoint x: 685, startPoint y: 502, endPoint x: 712, endPoint y: 499, distance: 27.2
click at [712, 499] on div "select * from report where workspace_id = 2524 and created_on > '[DATE]' order …" at bounding box center [847, 514] width 590 height 112
click at [712, 499] on div "select * from report where workspace_id = 2524 and created_on > '[DATE]' order …" at bounding box center [847, 506] width 590 height 94
drag, startPoint x: 684, startPoint y: 500, endPoint x: 748, endPoint y: 499, distance: 64.0
click at [748, 499] on div "select * from report where workspace_id = 2524 and created_on > '[DATE]' order …" at bounding box center [847, 514] width 590 height 112
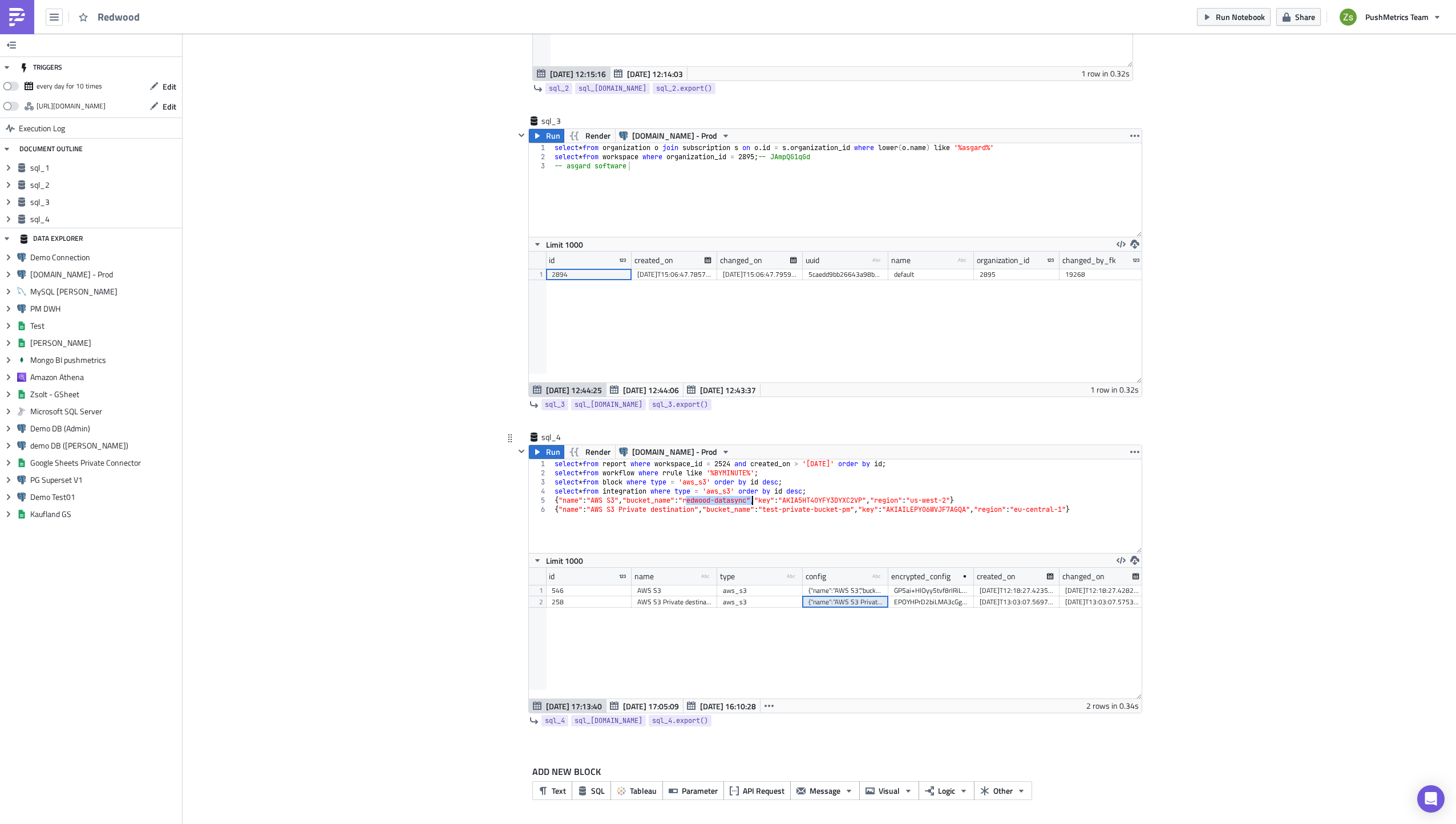
click at [595, 602] on div "258" at bounding box center [589, 602] width 75 height 11
click at [690, 544] on div "select * from report where workspace_id = 2524 and created_on > '[DATE]' order …" at bounding box center [847, 514] width 590 height 112
click at [1007, 601] on div "A2BbZaX1jp" at bounding box center [1013, 602] width 75 height 11
click at [989, 514] on div "select * from report where workspace_id = 2524 and created_on > '[DATE]' order …" at bounding box center [847, 514] width 590 height 112
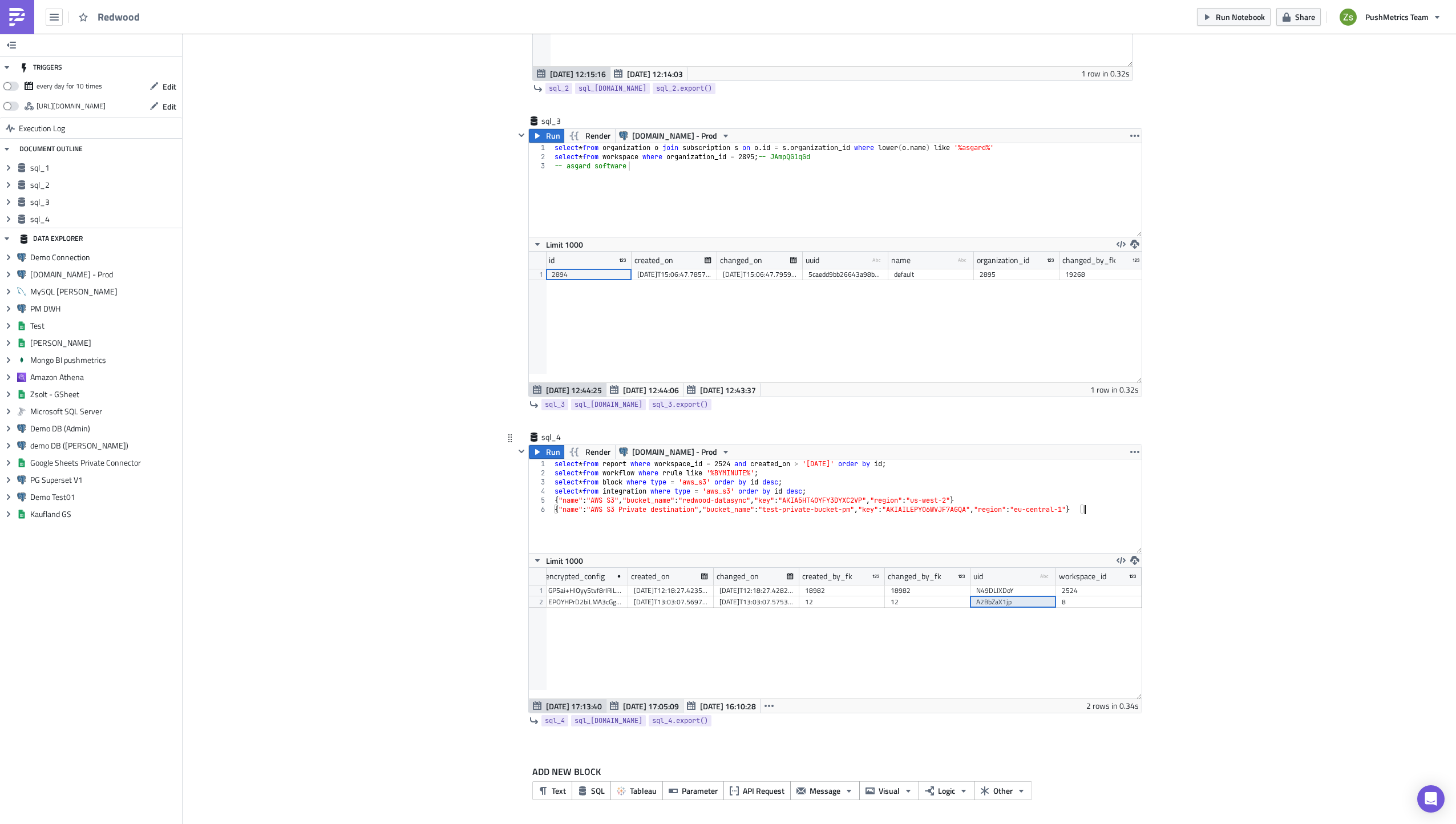
click at [623, 705] on span "[DATE] 17:05:09" at bounding box center [651, 705] width 55 height 12
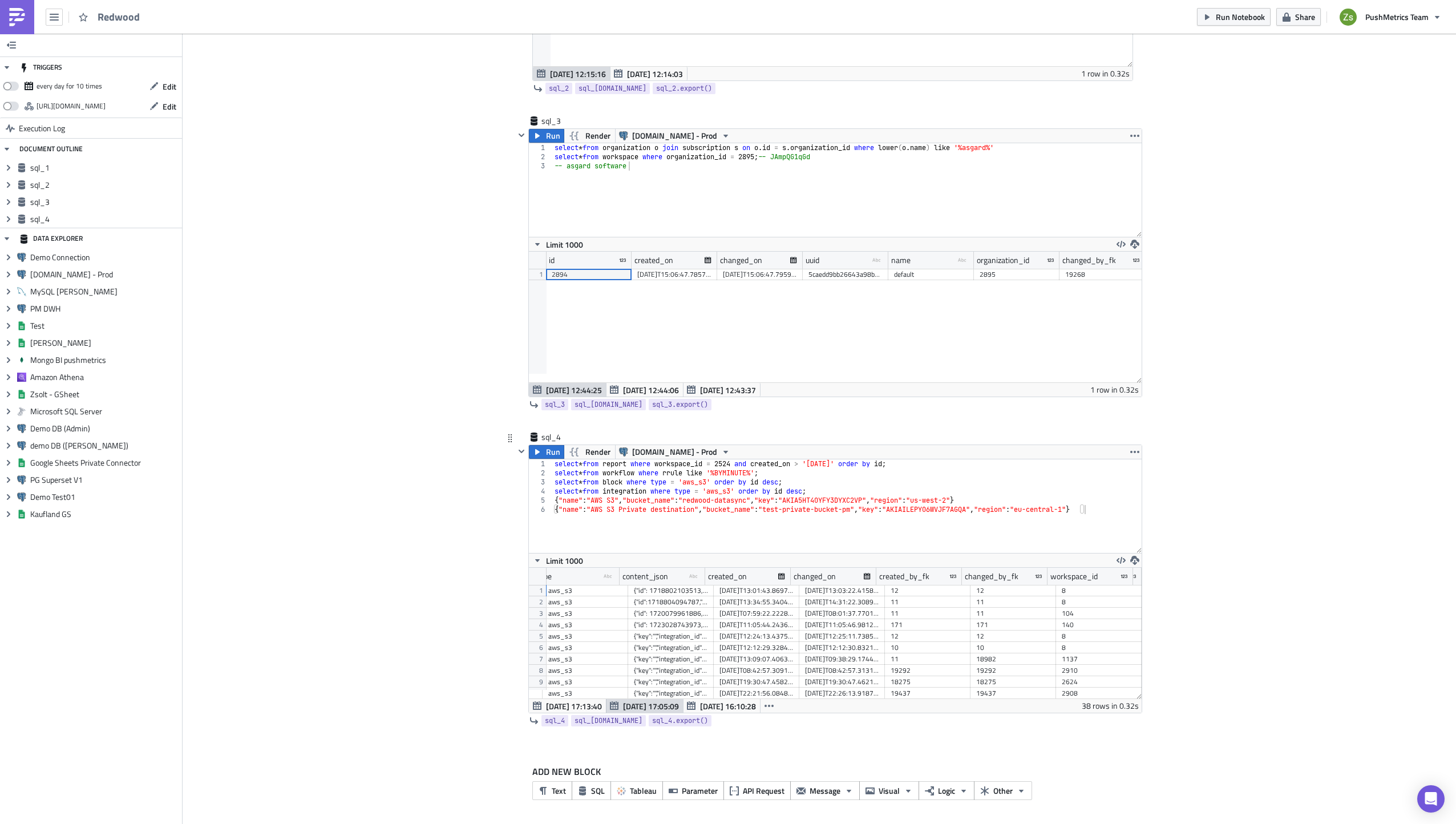
scroll to position [0, 355]
drag, startPoint x: 665, startPoint y: 593, endPoint x: 680, endPoint y: 610, distance: 22.7
click at [680, 585] on div "ygXgkMklXK aws_s3_1 aws_s3_1 aws_s3 {"id": 1718802103513, "key": "/blabla", "sh…" at bounding box center [670, 585] width 942 height 0
click at [817, 539] on div "select * from report where workspace_id = 2524 and created_on > '[DATE]' order …" at bounding box center [847, 514] width 590 height 112
click at [843, 504] on div "select * from report where workspace_id = 2524 and created_on > '[DATE]' order …" at bounding box center [847, 514] width 590 height 112
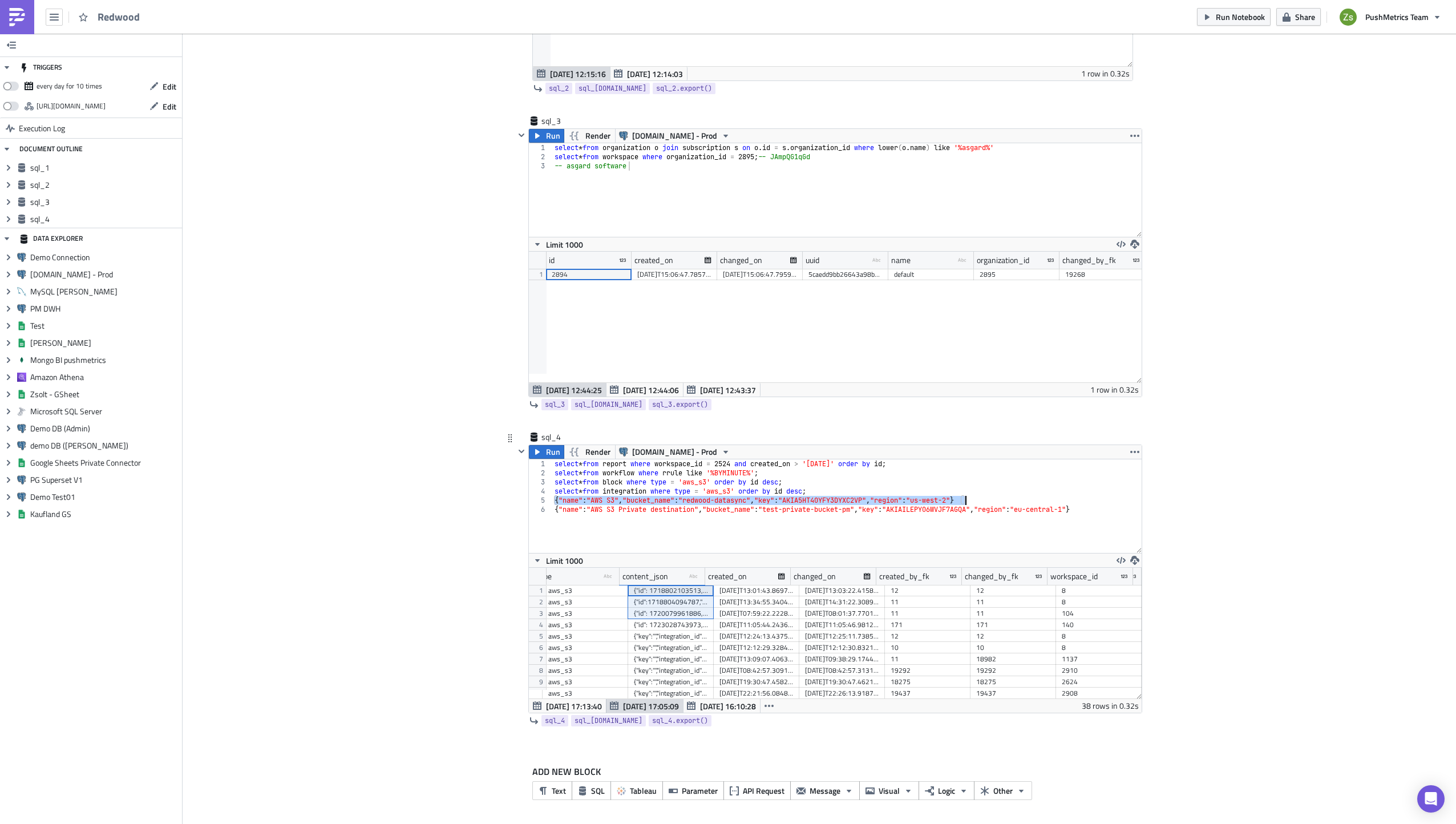
type textarea "{"name":"AWS S3","bucket_name":"redwood-datasync","key":"[ENCRYPTION_KEY]","reg…"
